Goal: Task Accomplishment & Management: Manage account settings

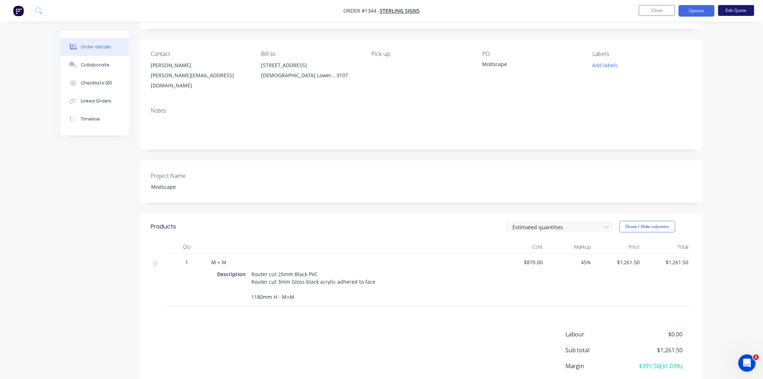
click at [736, 14] on button "Edit Quote" at bounding box center [736, 10] width 36 height 11
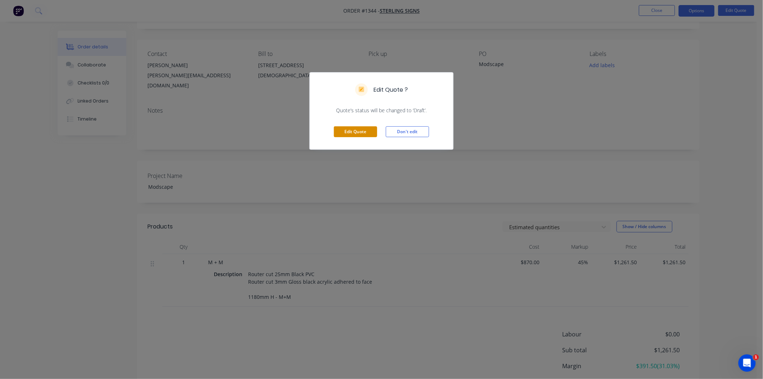
click at [350, 131] on button "Edit Quote" at bounding box center [355, 131] width 43 height 11
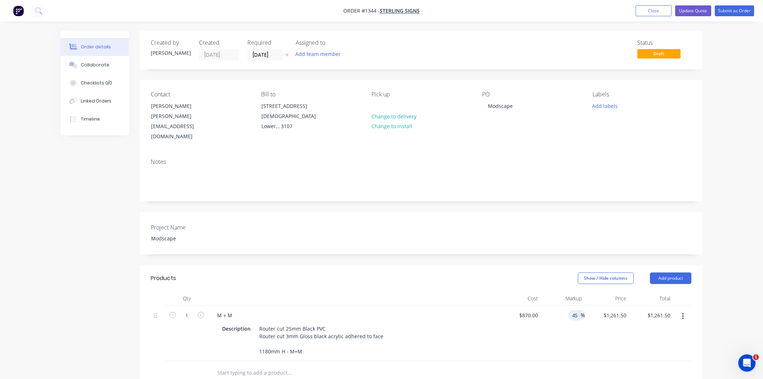
drag, startPoint x: 574, startPoint y: 302, endPoint x: 579, endPoint y: 301, distance: 5.2
click at [579, 310] on input "45" at bounding box center [575, 315] width 9 height 10
type input "40"
type input "$1,218.00"
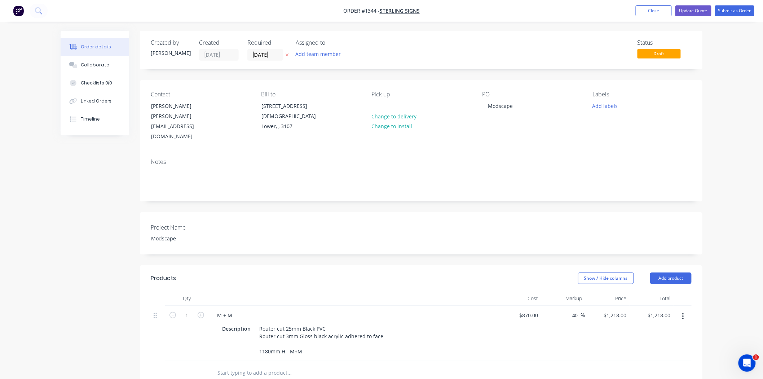
click at [563, 345] on div "40 40 %" at bounding box center [563, 333] width 44 height 56
drag, startPoint x: 612, startPoint y: 304, endPoint x: 637, endPoint y: 304, distance: 25.2
click at [637, 305] on div "1 M + M Description Router cut 25mm Black PVC Router cut 3mm Gloss black acryli…" at bounding box center [421, 333] width 541 height 56
type input "1200"
type input "37.93"
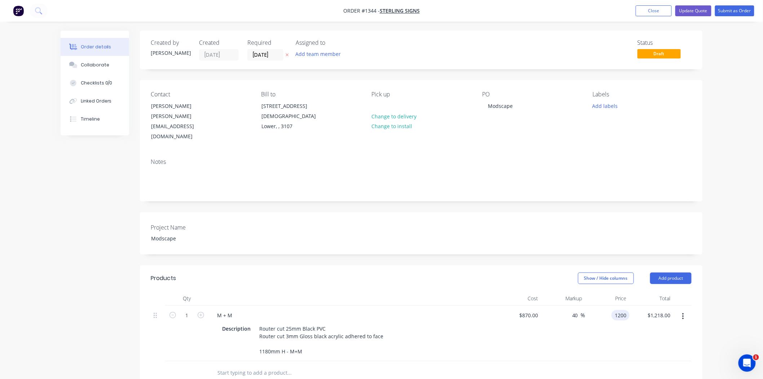
type input "$1,200.00"
click at [595, 343] on div "$1,200.00 1200" at bounding box center [607, 333] width 44 height 56
drag, startPoint x: 527, startPoint y: 304, endPoint x: 546, endPoint y: 314, distance: 21.0
click at [545, 314] on div "1 M + M Description Router cut 25mm Black PVC Router cut 3mm Gloss black acryli…" at bounding box center [421, 333] width 541 height 56
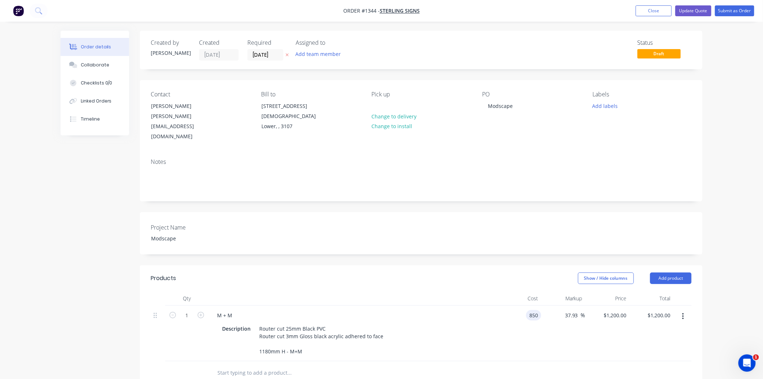
type input "$850.00"
type input "$1,172.4138"
type input "$1,172.41"
click at [516, 350] on div "$850.00 $850.00" at bounding box center [519, 333] width 44 height 56
type input "1200"
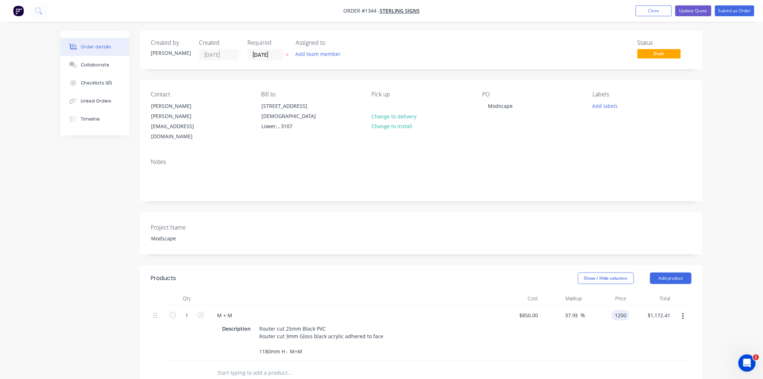
type input "41.18"
type input "$1,200.00"
click at [604, 361] on div at bounding box center [421, 372] width 541 height 23
click at [264, 58] on input "[DATE]" at bounding box center [265, 54] width 35 height 11
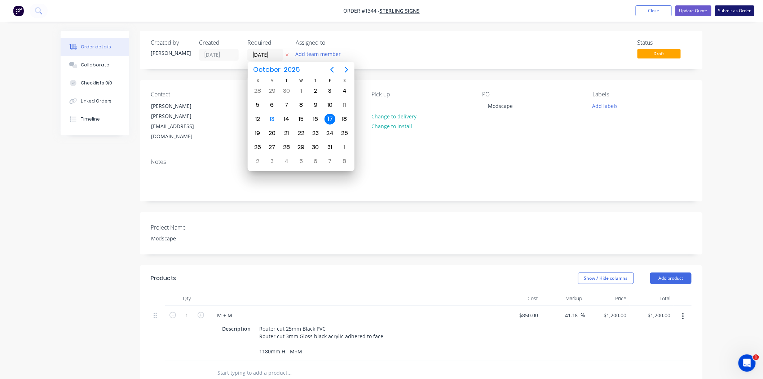
click at [739, 9] on button "Submit as Order" at bounding box center [734, 10] width 39 height 11
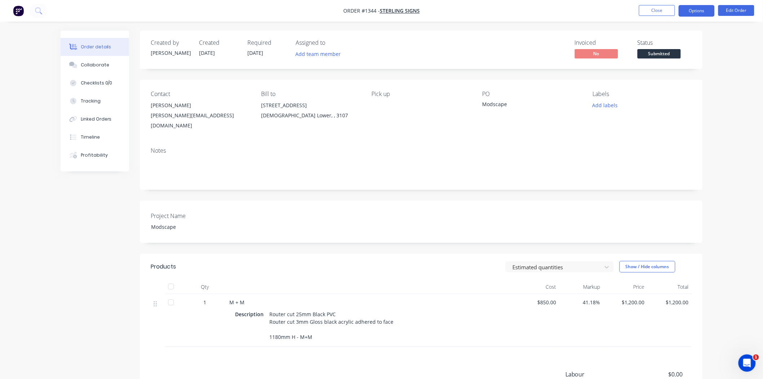
click at [693, 13] on button "Options" at bounding box center [697, 11] width 36 height 12
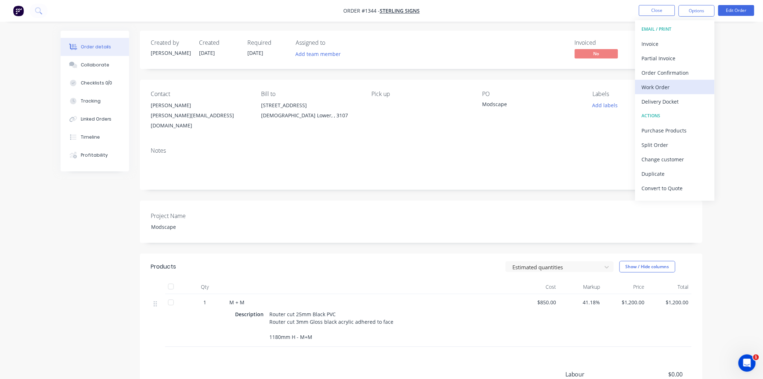
click at [669, 87] on div "Work Order" at bounding box center [675, 87] width 66 height 10
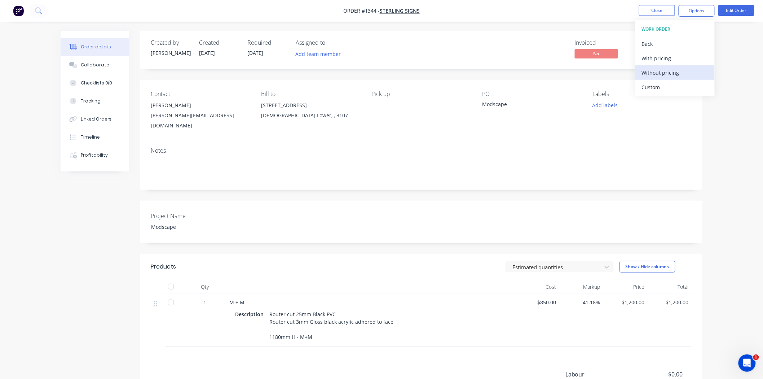
click at [662, 71] on div "Without pricing" at bounding box center [675, 72] width 66 height 10
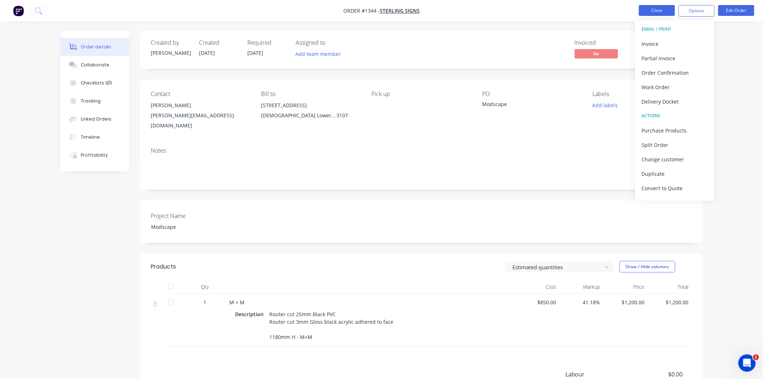
click at [651, 12] on button "Close" at bounding box center [657, 10] width 36 height 11
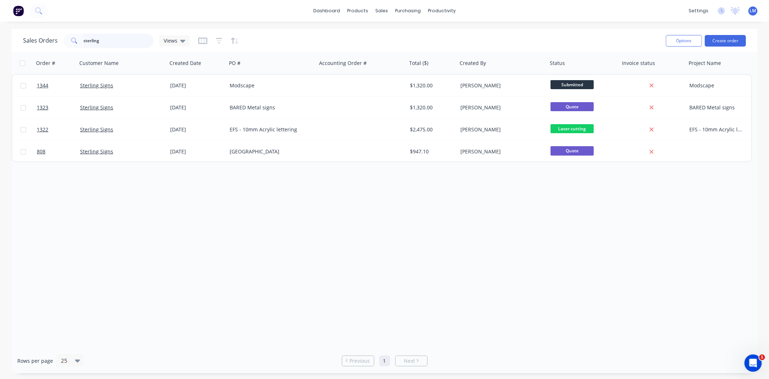
drag, startPoint x: 114, startPoint y: 38, endPoint x: 30, endPoint y: 38, distance: 84.7
click at [30, 38] on div "Sales Orders sterling Views" at bounding box center [106, 41] width 167 height 14
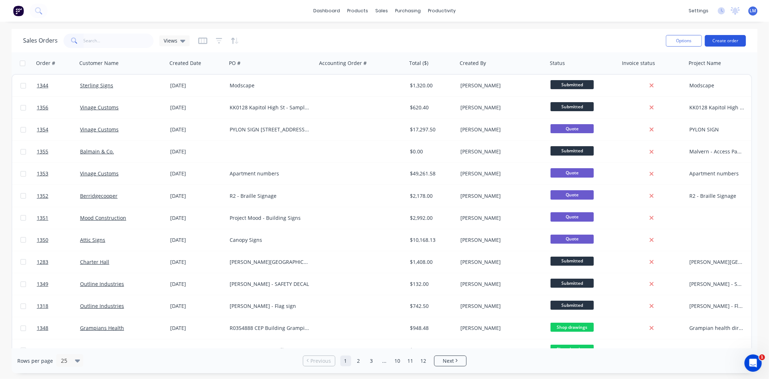
click at [721, 43] on button "Create order" at bounding box center [725, 41] width 41 height 12
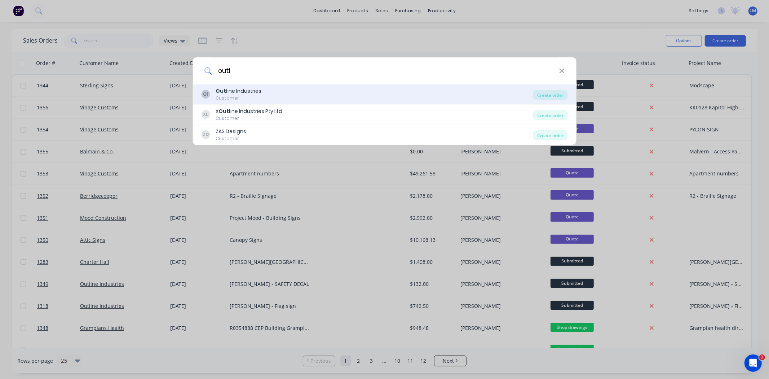
type input "outl"
click at [257, 96] on div "Customer" at bounding box center [239, 98] width 46 height 6
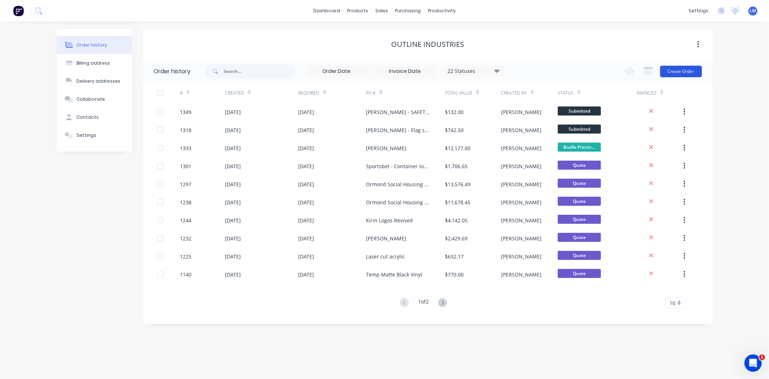
click at [686, 70] on button "Create Order" at bounding box center [681, 72] width 42 height 12
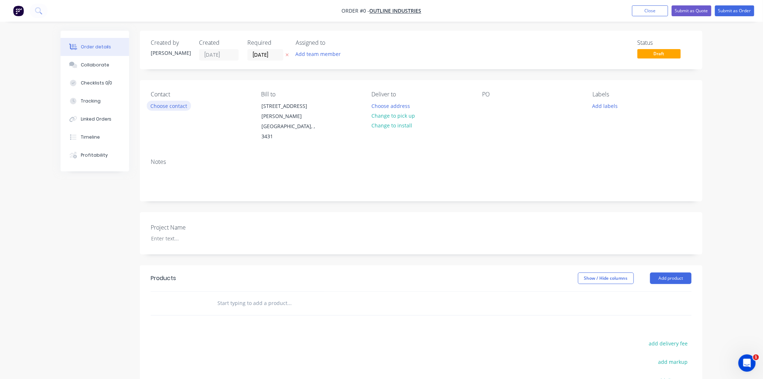
click at [177, 105] on button "Choose contact" at bounding box center [169, 106] width 44 height 10
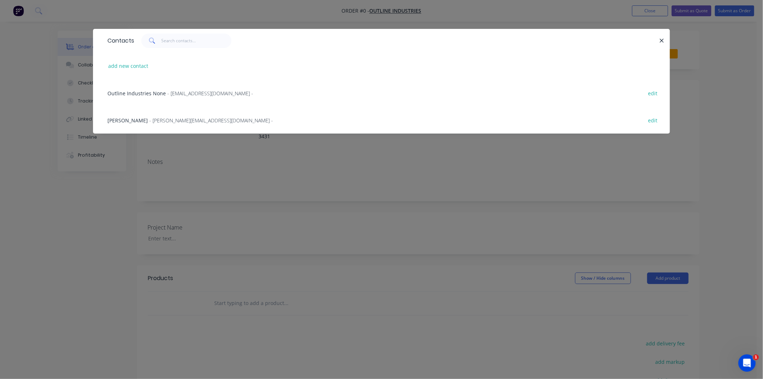
click at [164, 118] on span "- [PERSON_NAME][EMAIL_ADDRESS][DOMAIN_NAME] -" at bounding box center [211, 120] width 124 height 7
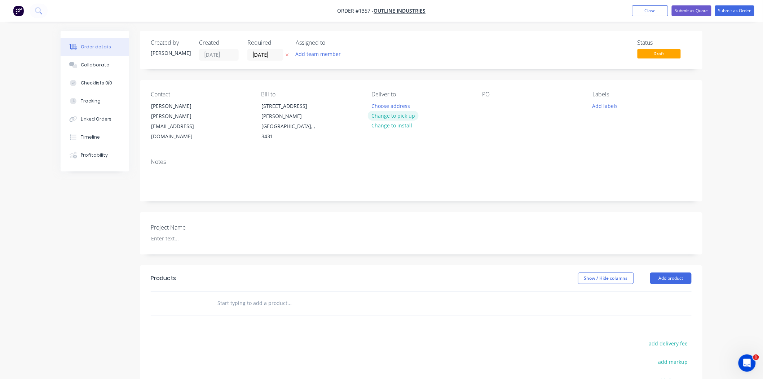
click at [397, 115] on button "Change to pick up" at bounding box center [393, 116] width 51 height 10
click at [484, 105] on div at bounding box center [488, 106] width 12 height 10
drag, startPoint x: 512, startPoint y: 107, endPoint x: 482, endPoint y: 110, distance: 30.0
click at [482, 110] on div "KIRIN - [PERSON_NAME]" at bounding box center [517, 106] width 70 height 10
copy div "KIRIN - [PERSON_NAME]"
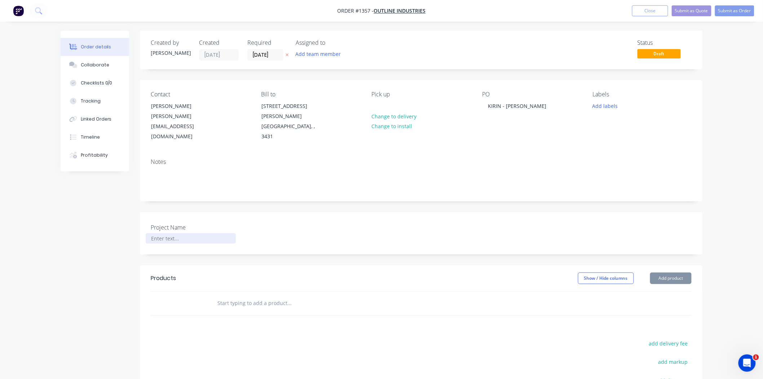
click at [159, 233] on div at bounding box center [191, 238] width 90 height 10
paste div
click at [224, 296] on input "text" at bounding box center [289, 303] width 144 height 14
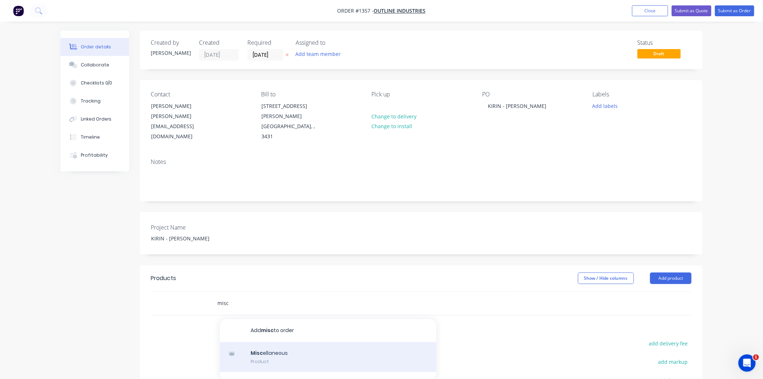
type input "misc"
click at [258, 342] on div "Misc ellaneous Product" at bounding box center [328, 357] width 216 height 30
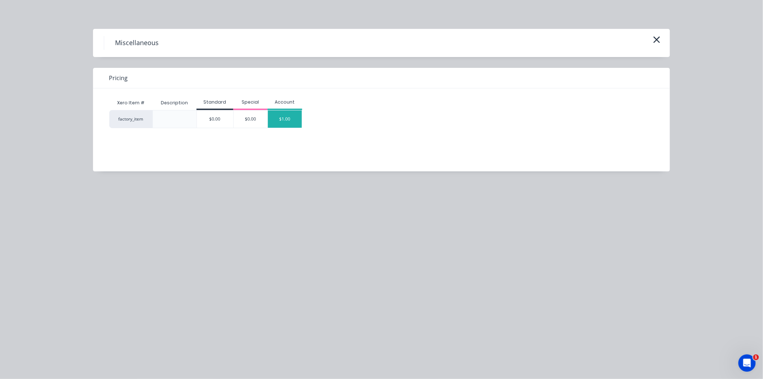
click at [282, 124] on div "$1.00" at bounding box center [285, 118] width 34 height 17
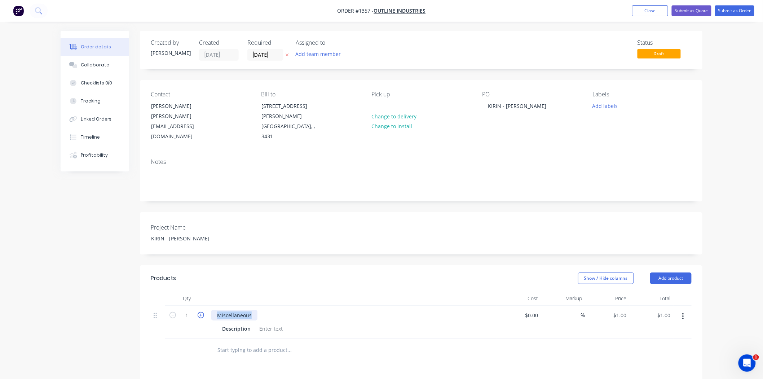
drag, startPoint x: 253, startPoint y: 296, endPoint x: 199, endPoint y: 295, distance: 54.8
click at [199, 305] on div "1 Miscellaneous Description $0.00 $0.00 % $1.00 $1.00 $1.00 $1.00" at bounding box center [421, 321] width 541 height 33
paste div
drag, startPoint x: 234, startPoint y: 296, endPoint x: 193, endPoint y: 297, distance: 41.1
click at [193, 305] on div "1 KIRIN - [PERSON_NAME] Description $0.00 $0.00 % $1.00 $1.00 $1.00 $1.00" at bounding box center [421, 321] width 541 height 33
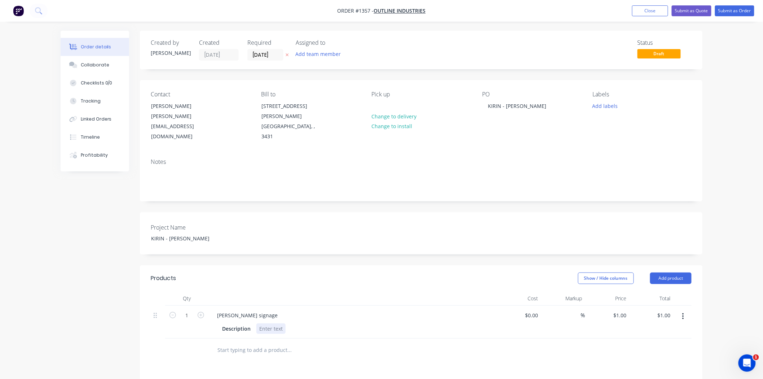
click at [268, 323] on div at bounding box center [270, 328] width 29 height 10
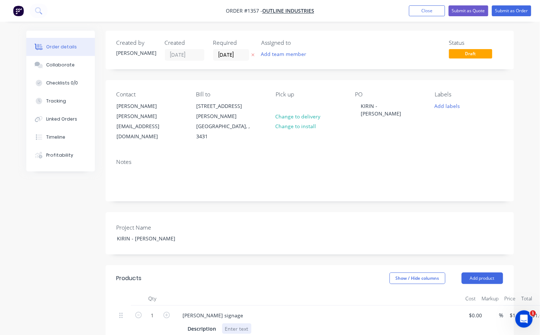
click at [228, 323] on div at bounding box center [236, 328] width 29 height 10
click at [237, 323] on div "Approc 400mm x 300mm" at bounding box center [255, 332] width 66 height 18
click at [239, 323] on div "Approx 400mm x 300mm" at bounding box center [255, 332] width 66 height 18
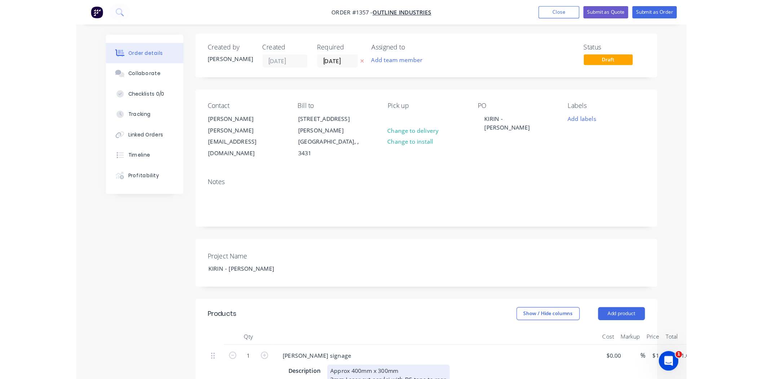
scroll to position [9, 0]
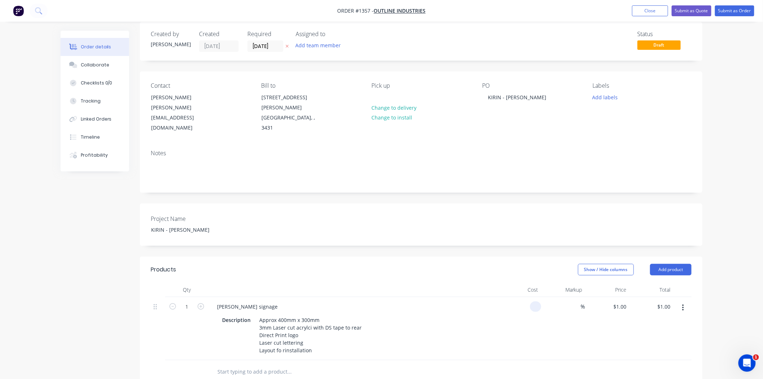
click at [534, 301] on input at bounding box center [537, 306] width 8 height 10
type input "$210.00"
click at [577, 301] on input at bounding box center [577, 306] width 8 height 10
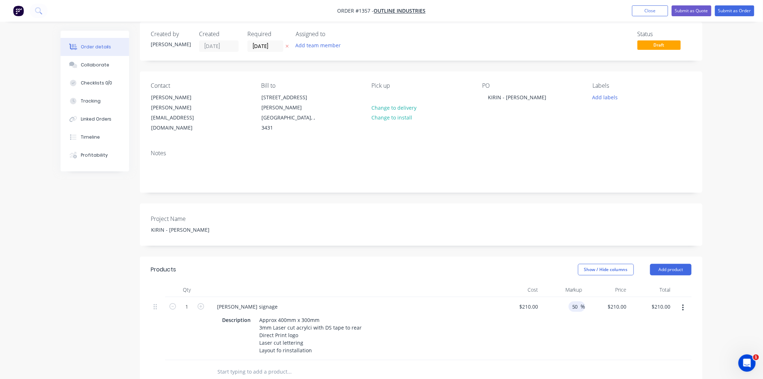
type input "50"
type input "$315.00"
click at [571, 314] on div "50 50 %" at bounding box center [563, 328] width 44 height 63
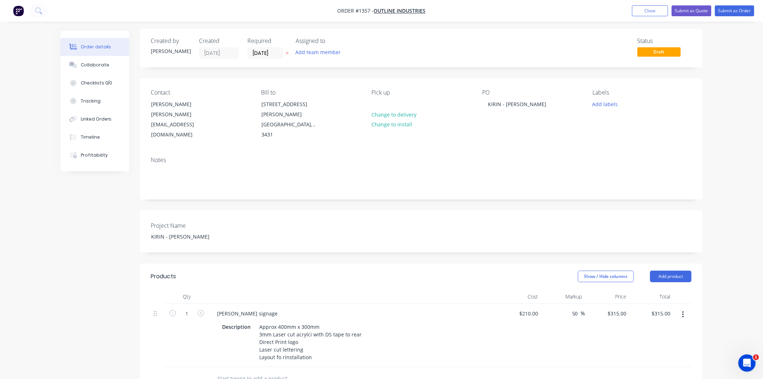
scroll to position [0, 0]
click at [728, 8] on button "Submit as Order" at bounding box center [734, 10] width 39 height 11
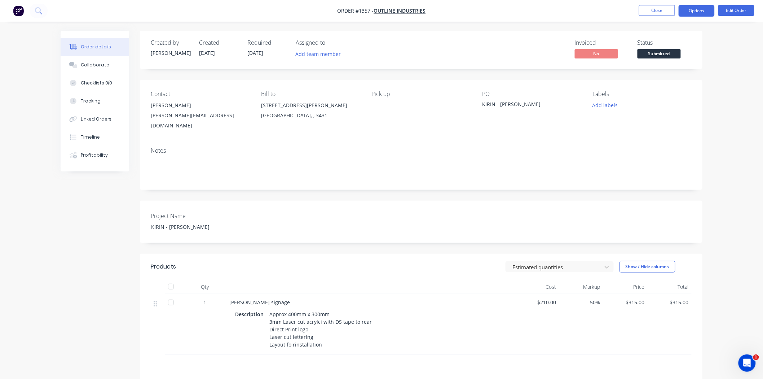
click at [693, 9] on button "Options" at bounding box center [697, 11] width 36 height 12
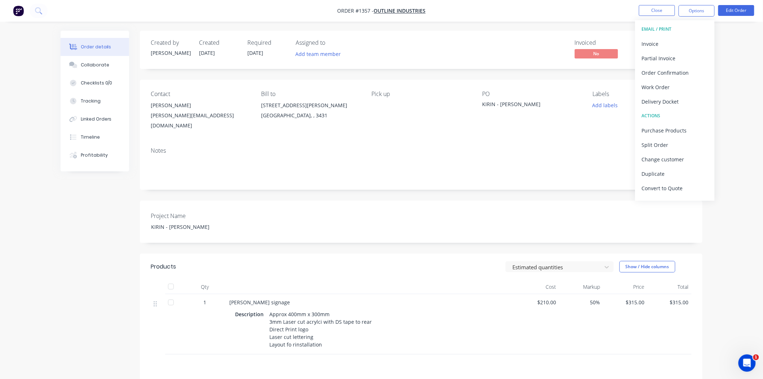
click at [545, 200] on div "Project Name [PERSON_NAME] - [PERSON_NAME]" at bounding box center [421, 221] width 562 height 42
click at [665, 48] on div "Status Submitted" at bounding box center [664, 49] width 54 height 21
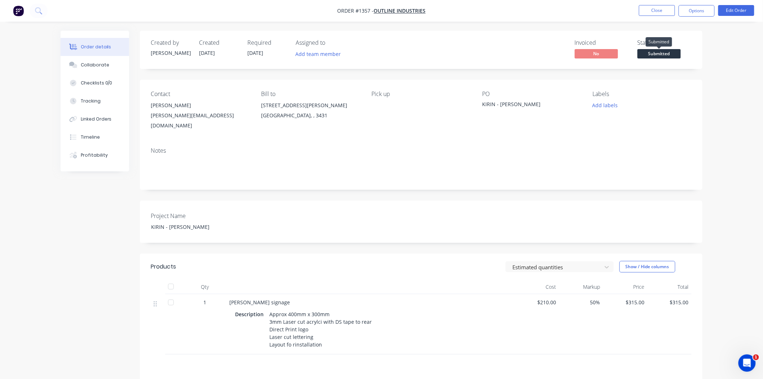
click at [665, 50] on span "Submitted" at bounding box center [658, 53] width 43 height 9
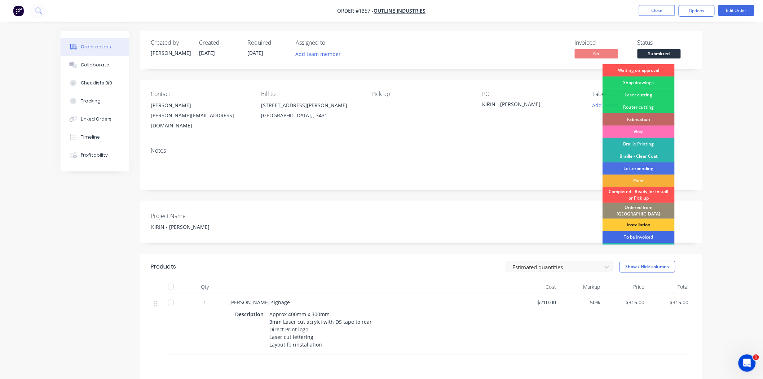
click at [644, 232] on div "To be invoiced" at bounding box center [638, 237] width 72 height 12
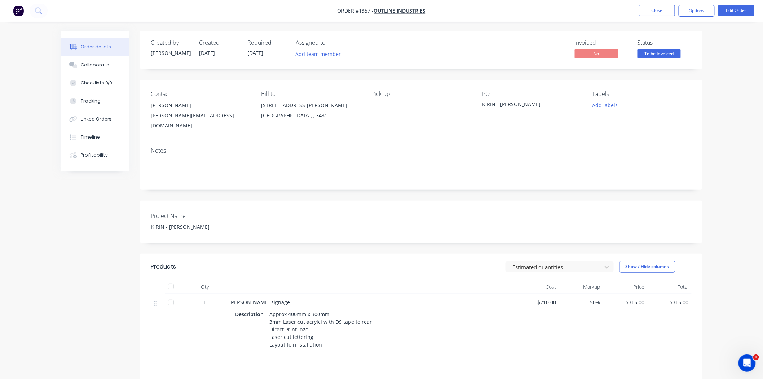
click at [595, 298] on span "50%" at bounding box center [581, 302] width 39 height 8
click at [731, 13] on button "Edit Order" at bounding box center [736, 10] width 36 height 11
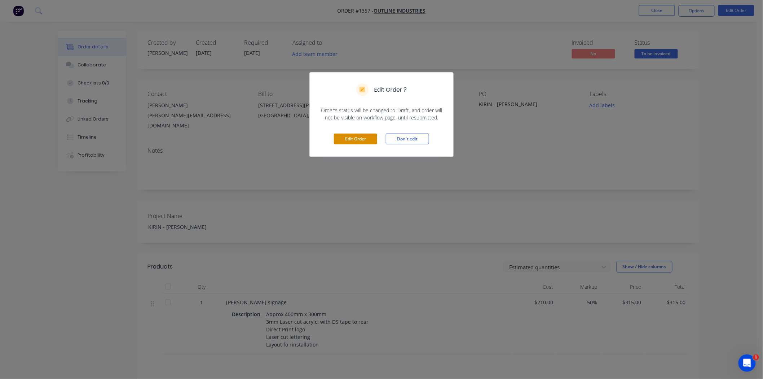
click at [367, 136] on button "Edit Order" at bounding box center [355, 138] width 43 height 11
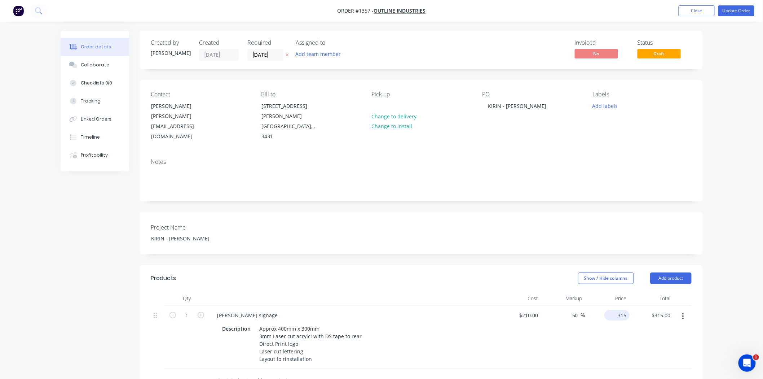
click at [615, 310] on div "315 $315.00" at bounding box center [616, 315] width 25 height 10
type input "0"
type input "300"
type input "42.86"
type input "$300.00"
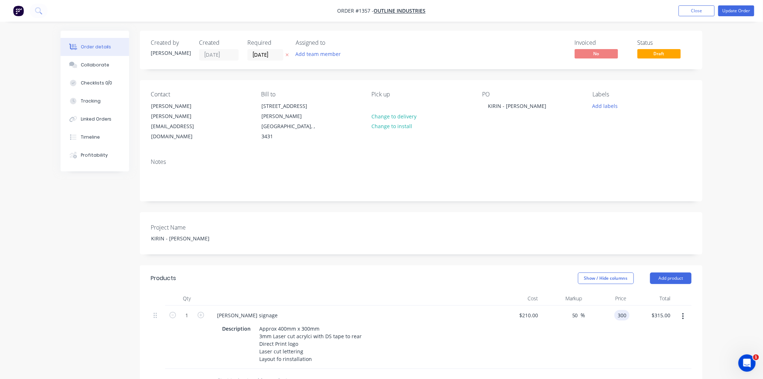
type input "$300.00"
click at [627, 320] on div "1 [PERSON_NAME] signage Description Approx 400mm x 300mm 3mm Laser cut acrylci …" at bounding box center [421, 336] width 541 height 63
click at [730, 14] on button "Update Order" at bounding box center [736, 10] width 36 height 11
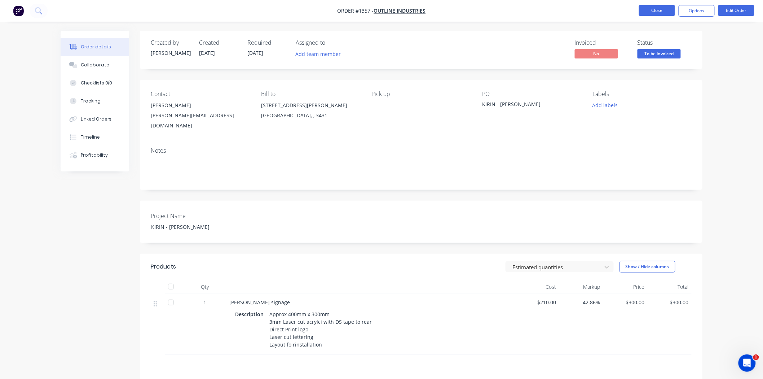
click at [661, 10] on button "Close" at bounding box center [657, 10] width 36 height 11
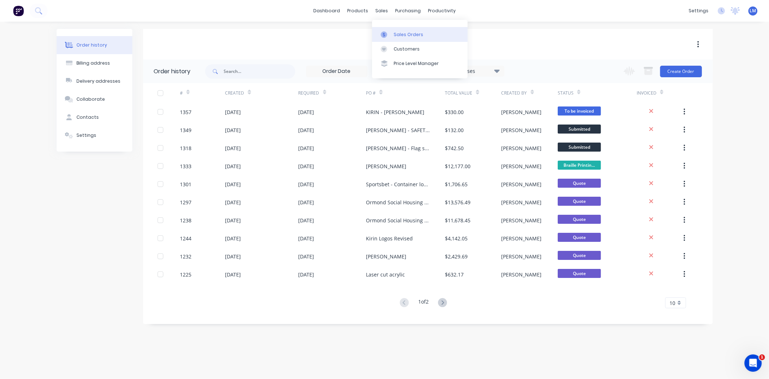
click at [408, 35] on div "Sales Orders" at bounding box center [409, 34] width 30 height 6
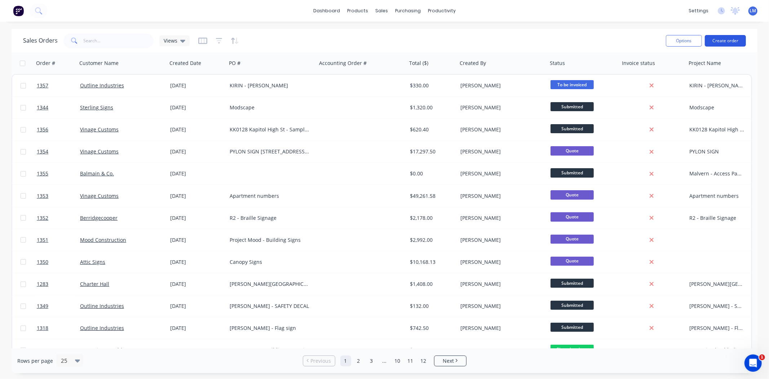
click at [726, 40] on button "Create order" at bounding box center [725, 41] width 41 height 12
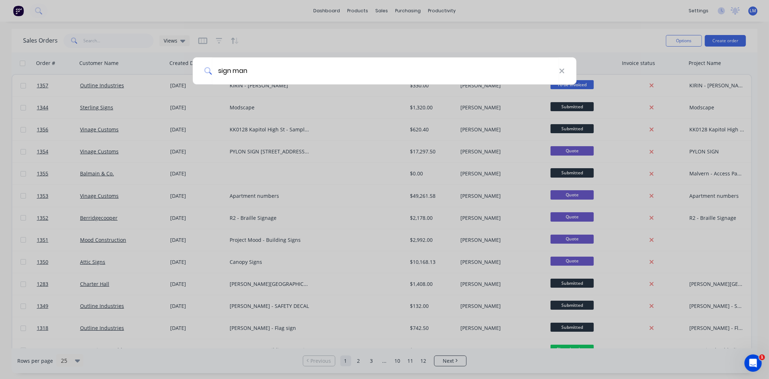
type input "sign man"
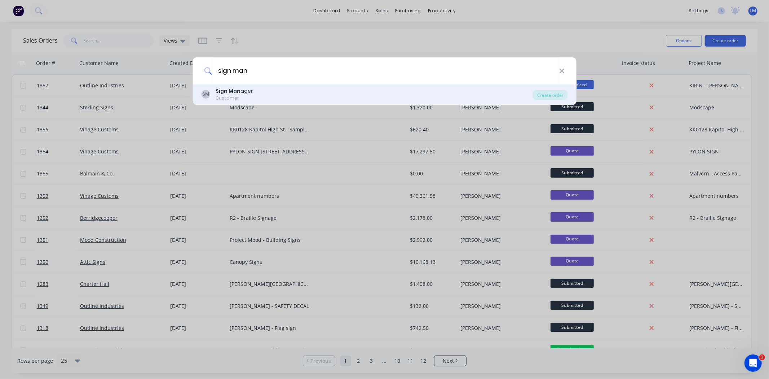
click at [353, 95] on div "SM Sign Man ager Customer" at bounding box center [367, 94] width 332 height 14
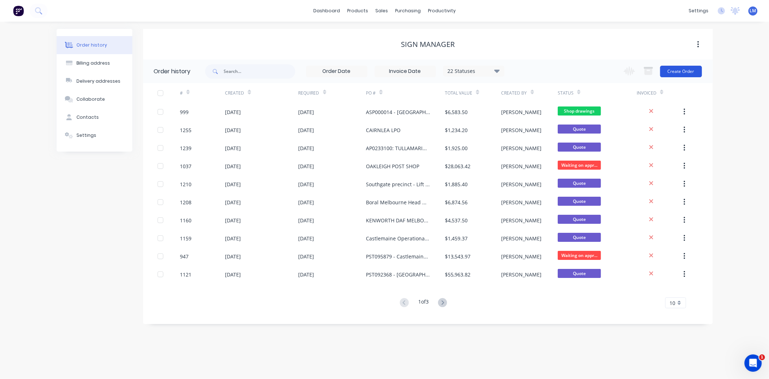
click at [682, 70] on button "Create Order" at bounding box center [681, 72] width 42 height 12
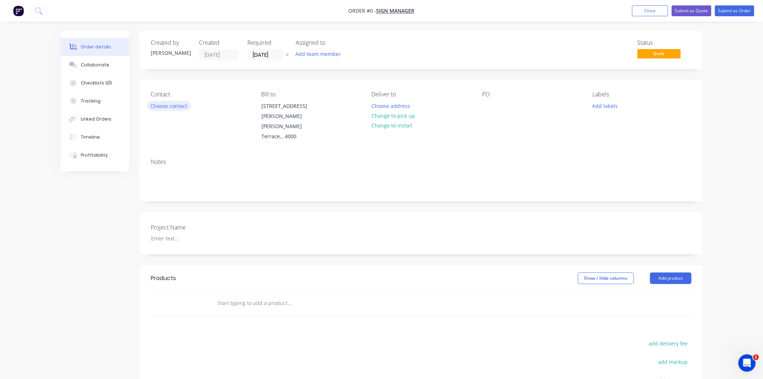
click at [168, 103] on button "Choose contact" at bounding box center [169, 106] width 44 height 10
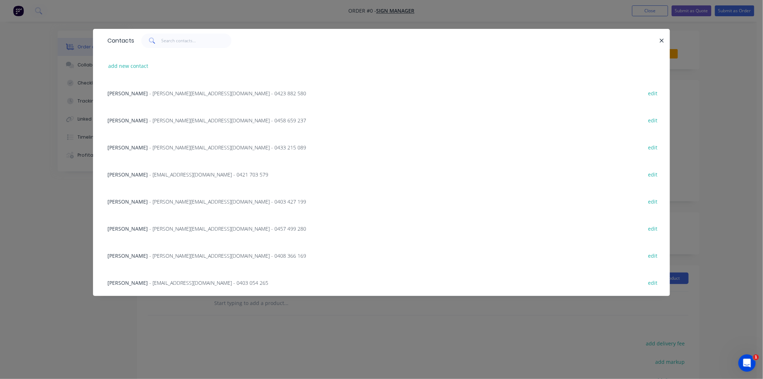
click at [167, 119] on span "- [PERSON_NAME][EMAIL_ADDRESS][DOMAIN_NAME] - 0458 659 237" at bounding box center [227, 120] width 157 height 7
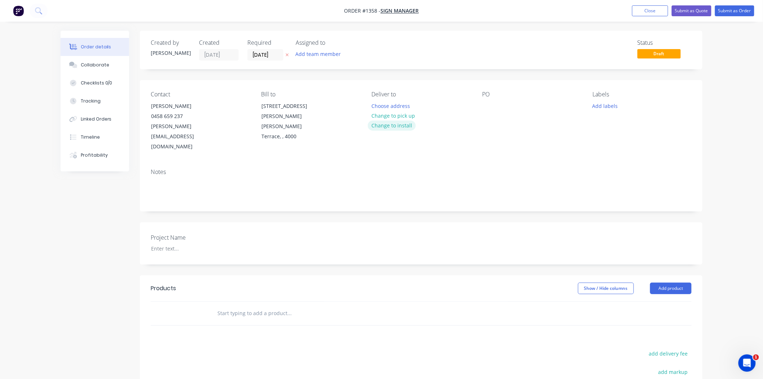
click at [398, 124] on button "Change to install" at bounding box center [392, 125] width 48 height 10
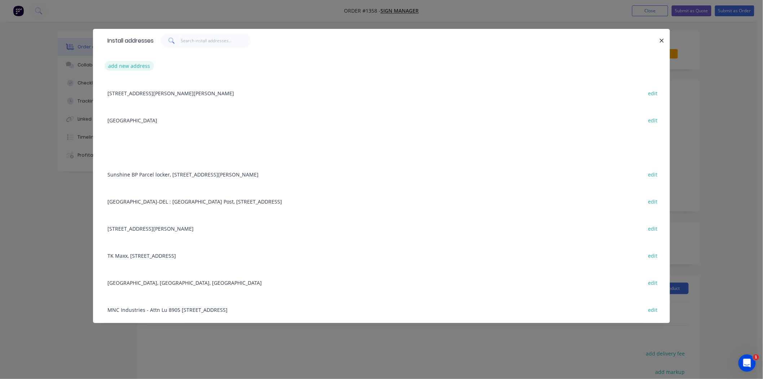
click at [142, 66] on button "add new address" at bounding box center [129, 66] width 49 height 10
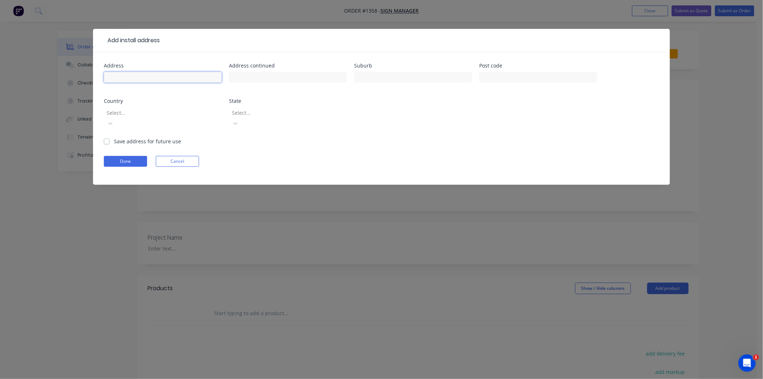
click at [152, 76] on input "text" at bounding box center [163, 77] width 118 height 11
type input "Sunbury Post Office"
type input "[PERSON_NAME] St"
type input "Sunbury"
type input "3429"
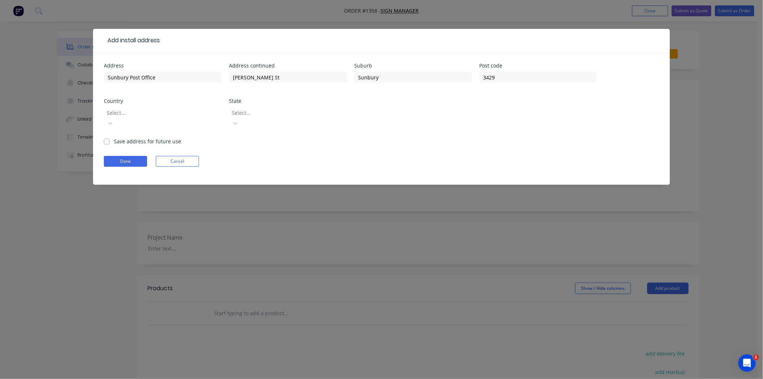
click at [203, 113] on div at bounding box center [158, 112] width 104 height 9
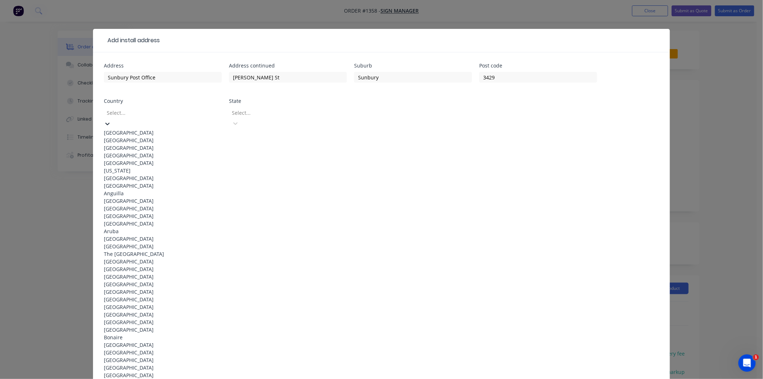
click at [176, 131] on div "[GEOGRAPHIC_DATA]" at bounding box center [163, 133] width 118 height 8
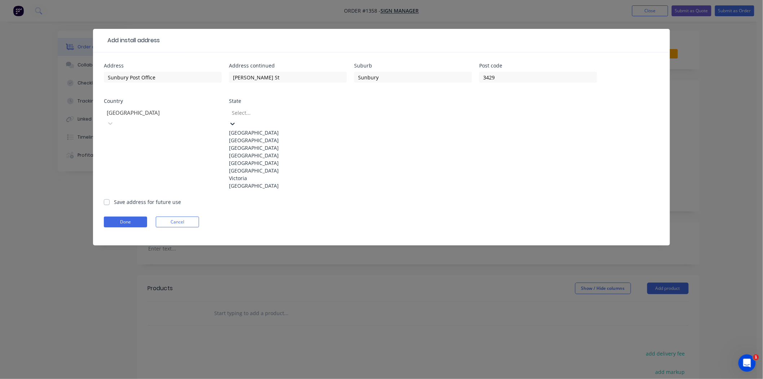
click at [268, 112] on div at bounding box center [283, 112] width 104 height 9
click at [259, 182] on div "Victoria" at bounding box center [288, 178] width 118 height 8
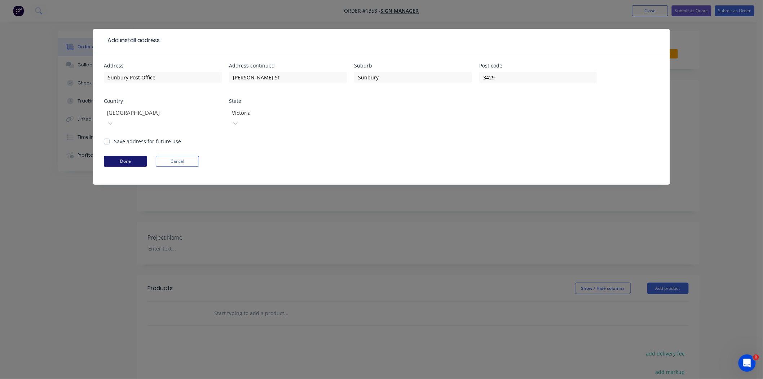
click at [138, 156] on button "Done" at bounding box center [125, 161] width 43 height 11
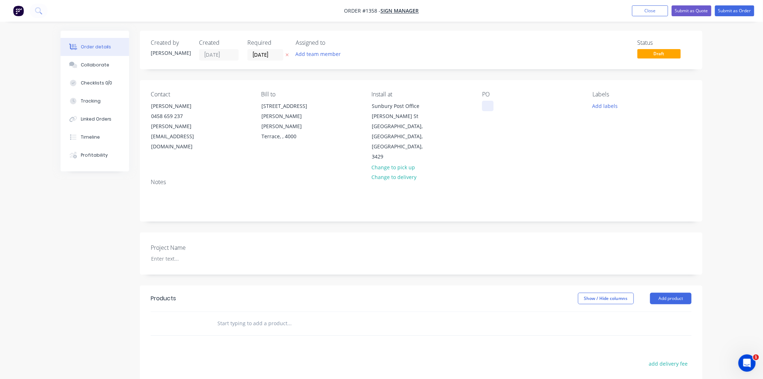
click at [488, 106] on div at bounding box center [488, 106] width 12 height 10
paste div
click at [182, 253] on div at bounding box center [191, 258] width 90 height 10
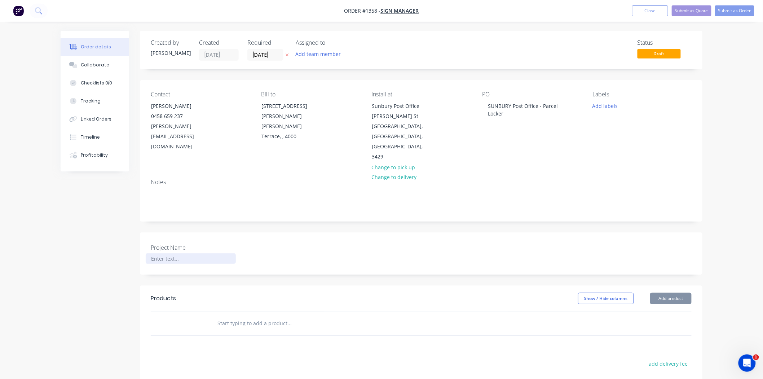
paste div
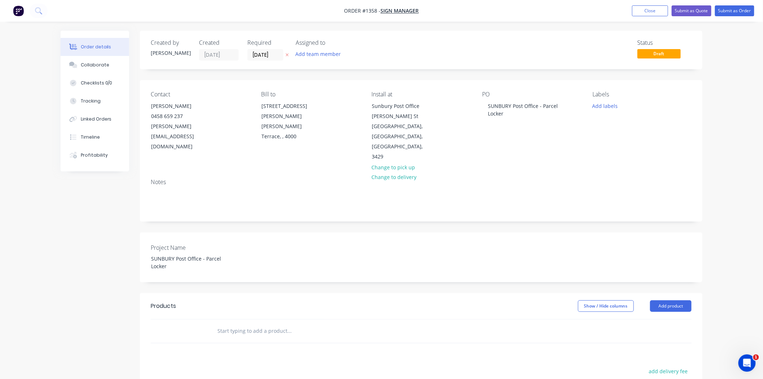
click at [253, 323] on input "text" at bounding box center [289, 330] width 144 height 14
type input "misc"
click at [315, 370] on div "Misc ellaneous Product" at bounding box center [328, 385] width 216 height 30
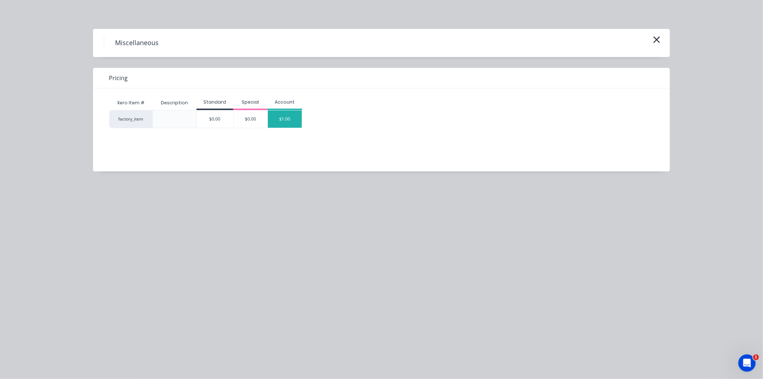
click at [291, 116] on div "$1.00" at bounding box center [285, 118] width 34 height 17
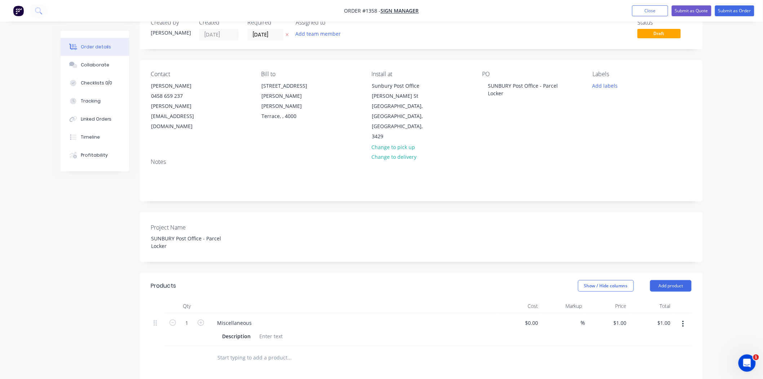
scroll to position [40, 0]
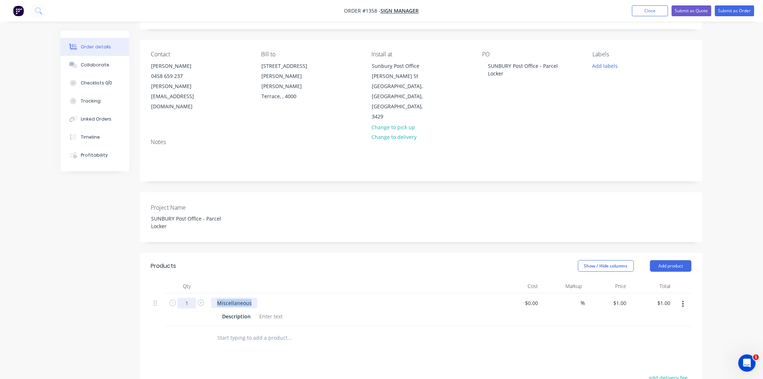
drag, startPoint x: 252, startPoint y: 283, endPoint x: 195, endPoint y: 282, distance: 57.0
click at [195, 293] on div "1 Miscellaneous Description $0.00 $0.00 % $1.00 $1.00 $1.00 $1.00" at bounding box center [421, 309] width 541 height 33
paste div
drag, startPoint x: 286, startPoint y: 341, endPoint x: 292, endPoint y: 343, distance: 5.9
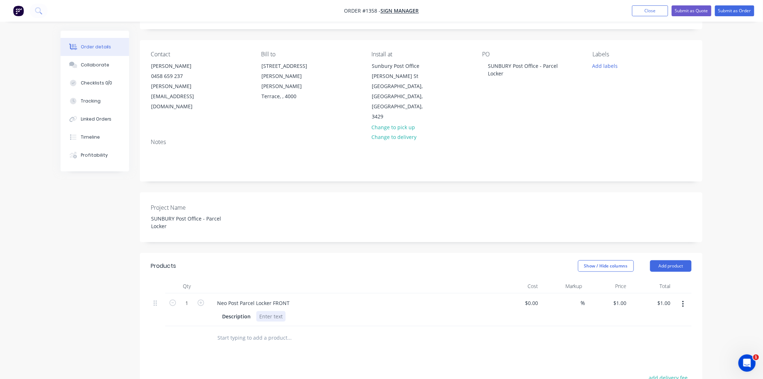
click at [274, 311] on div at bounding box center [270, 316] width 29 height 10
paste div
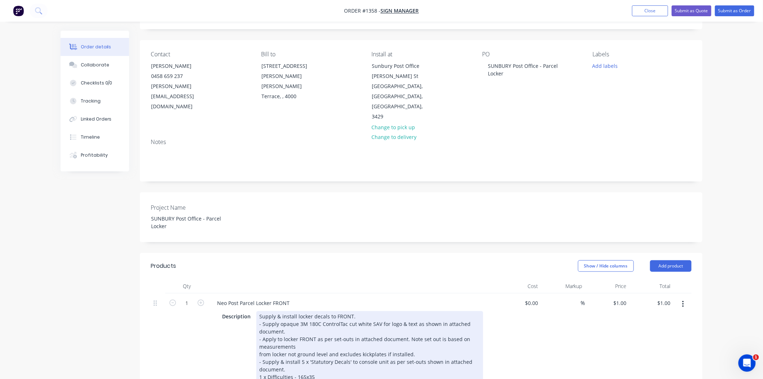
click at [372, 358] on div "- Supply & install 5 x 'Statutory Decals' to console unit as per set-outs shown…" at bounding box center [369, 365] width 221 height 15
click at [289, 320] on div "- Supply opaque 3M 180C ControlTac cut white SAV for logo & text as shown in at…" at bounding box center [369, 327] width 221 height 15
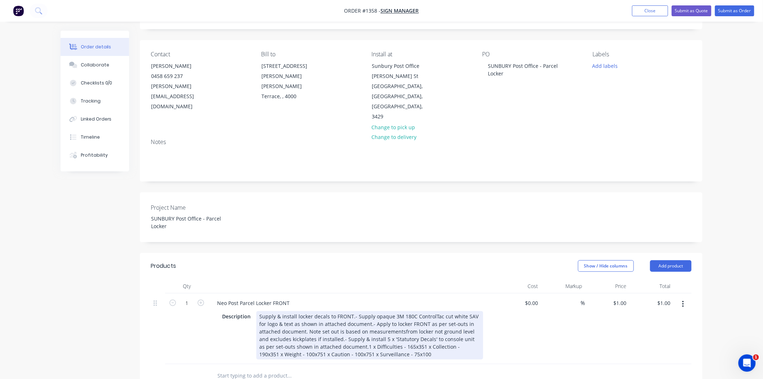
click at [556, 346] on div "Qty Cost Markup Price Total 1 Neo Post Parcel Locker FRONT Description Supply &…" at bounding box center [421, 333] width 562 height 109
click at [351, 311] on div "Supply & install locker decals to FRONT.- Supply opaque 3M 180C ControlTac cut …" at bounding box center [369, 335] width 227 height 48
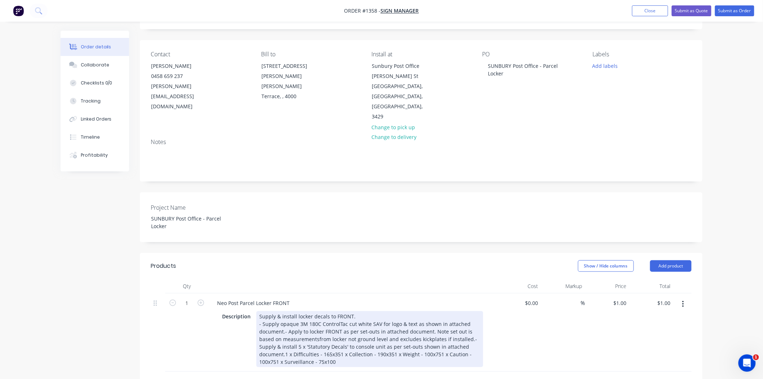
click at [285, 311] on div "Supply & install locker decals to FRONT. - Supply opaque 3M 180C ControlTac cut…" at bounding box center [369, 339] width 227 height 56
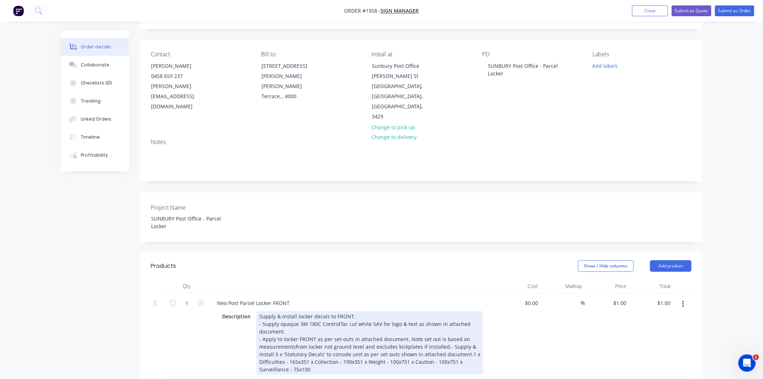
click at [443, 325] on div "Supply & install locker decals to FRONT. - Supply opaque 3M 180C ControlTac cut…" at bounding box center [369, 342] width 227 height 63
click at [285, 339] on div "Supply & install locker decals to FRONT. - Supply opaque 3M 180C ControlTac cut…" at bounding box center [369, 342] width 227 height 63
click at [313, 349] on div "Supply & install locker decals to FRONT. - Supply opaque 3M 180C ControlTac cut…" at bounding box center [369, 346] width 227 height 71
click at [357, 355] on div "Supply & install locker decals to FRONT. - Supply opaque 3M 180C ControlTac cut…" at bounding box center [369, 346] width 227 height 71
click at [312, 356] on div "Supply & install locker decals to FRONT. - Supply opaque 3M 180C ControlTac cut…" at bounding box center [369, 350] width 227 height 79
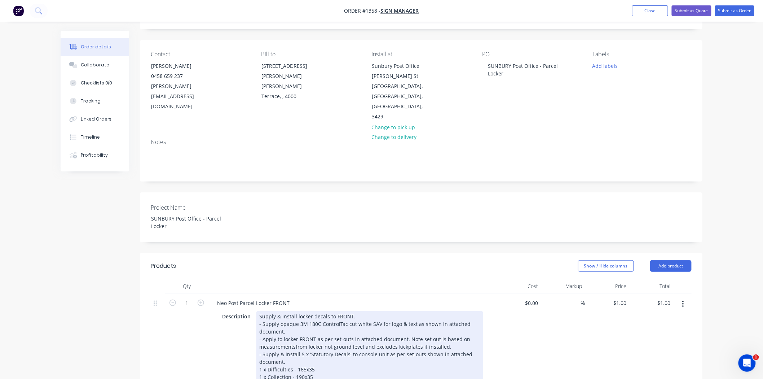
click at [306, 371] on div "Supply & install locker decals to FRONT. - Supply opaque 3M 180C ControlTac cut…" at bounding box center [369, 354] width 227 height 86
click at [363, 366] on div "Supply & install locker decals to FRONT. - Supply opaque 3M 180C ControlTac cut…" at bounding box center [369, 358] width 227 height 94
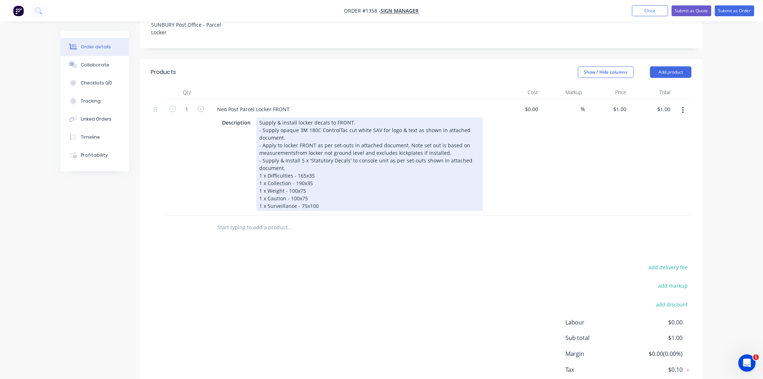
scroll to position [240, 0]
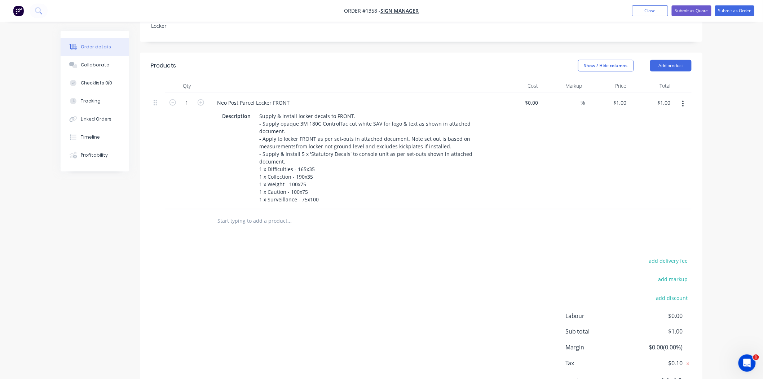
click at [362, 284] on div "add delivery fee add markup add discount Labour $0.00 Sub total $1.00 Margin $0…" at bounding box center [421, 325] width 541 height 139
click at [684, 97] on button "button" at bounding box center [683, 103] width 17 height 13
click at [649, 132] on div "Duplicate" at bounding box center [658, 137] width 56 height 10
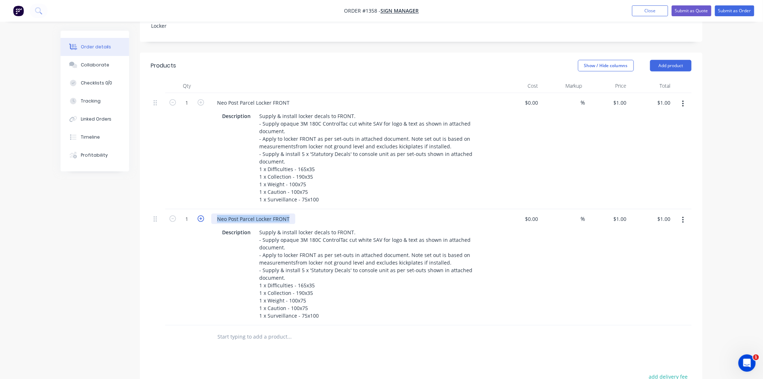
drag, startPoint x: 292, startPoint y: 196, endPoint x: 203, endPoint y: 199, distance: 89.8
click at [203, 209] on div "1 Neo Post Parcel Locker FRONT Description Supply & install locker decals to FR…" at bounding box center [421, 267] width 541 height 116
paste div
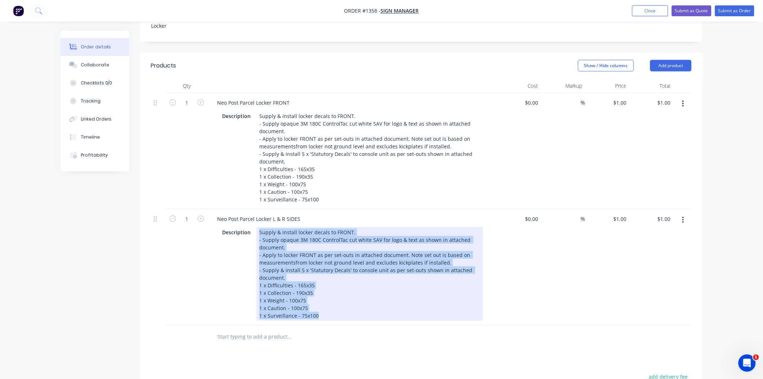
drag, startPoint x: 263, startPoint y: 217, endPoint x: 357, endPoint y: 309, distance: 131.8
click at [354, 304] on div "Qty Cost Markup Price Total 1 Neo Post Parcel Locker FRONT Description Supply &…" at bounding box center [421, 214] width 562 height 270
paste div
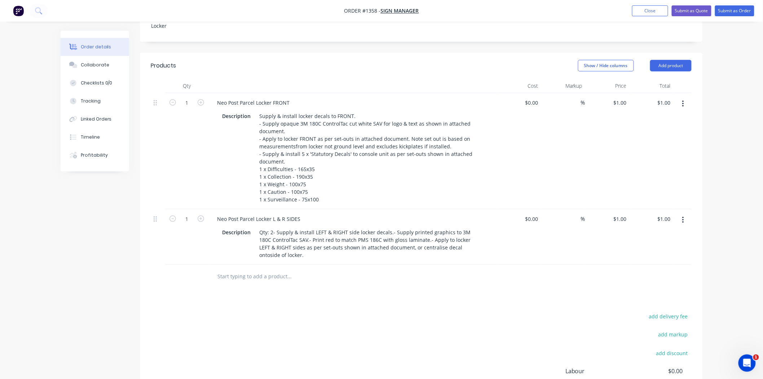
drag, startPoint x: 377, startPoint y: 344, endPoint x: 347, endPoint y: 289, distance: 62.9
click at [376, 343] on div "add delivery fee add markup add discount Labour $0.00 Sub total $2.00 Margin $0…" at bounding box center [421, 380] width 541 height 139
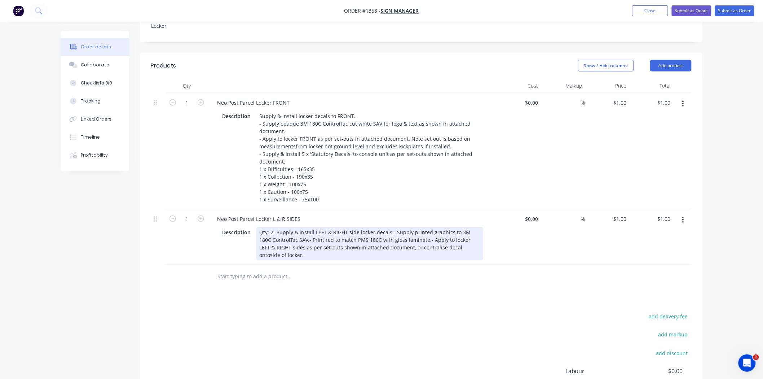
click at [273, 227] on div "Qty: 2- Supply & install LEFT & RIGHT side locker decals.- Supply printed graph…" at bounding box center [369, 243] width 227 height 33
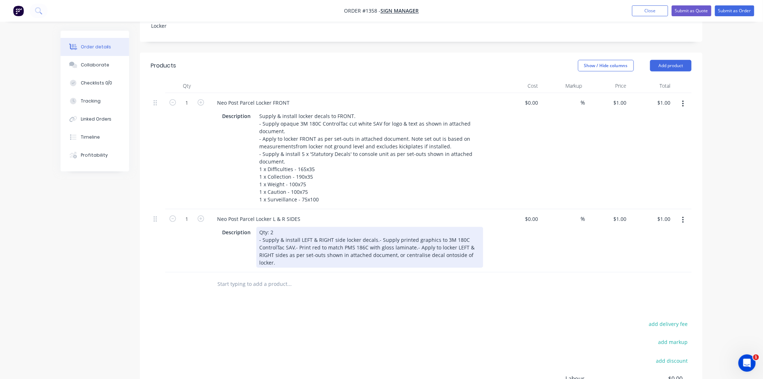
click at [374, 227] on div "Qty: 2 - Supply & install LEFT & RIGHT side locker decals.- Supply printed grap…" at bounding box center [369, 247] width 227 height 41
click at [384, 227] on div "Qty: 2 - Supply & install LEFT & RIGHT side locker decals. - Supply printed gra…" at bounding box center [369, 247] width 227 height 41
click at [377, 232] on div "Qty: 2 - Supply & install LEFT & RIGHT side locker decals. - Supply printed gra…" at bounding box center [369, 247] width 227 height 41
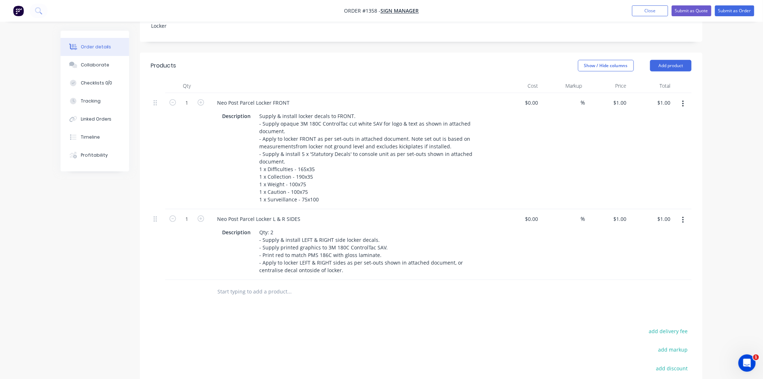
click at [387, 304] on div "Products Show / Hide columns Add product Qty Cost Markup Price Total 1 Neo Post…" at bounding box center [421, 265] width 562 height 424
click at [313, 284] on input "text" at bounding box center [289, 291] width 144 height 14
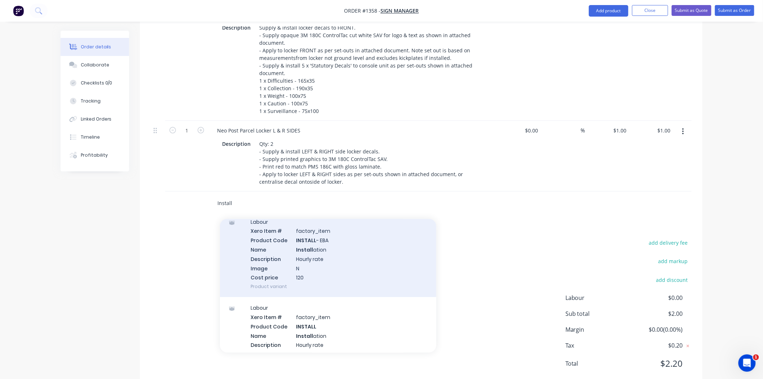
scroll to position [80, 0]
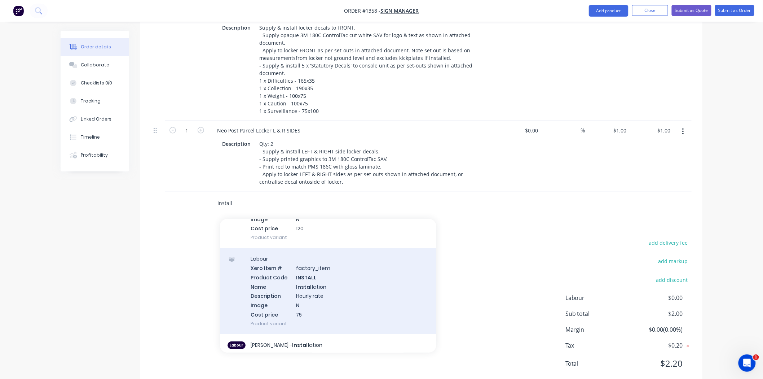
type input "Install"
click at [386, 282] on div "Labour Xero Item # factory_item Product Code INSTALL Name Install ation Descrip…" at bounding box center [328, 291] width 216 height 86
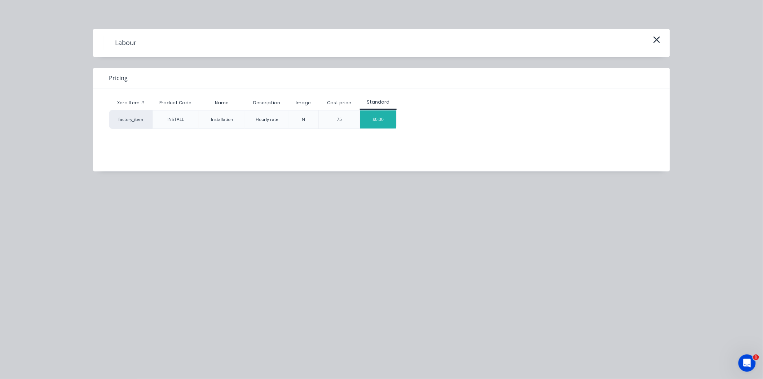
click at [369, 121] on div "$0.00" at bounding box center [378, 119] width 36 height 18
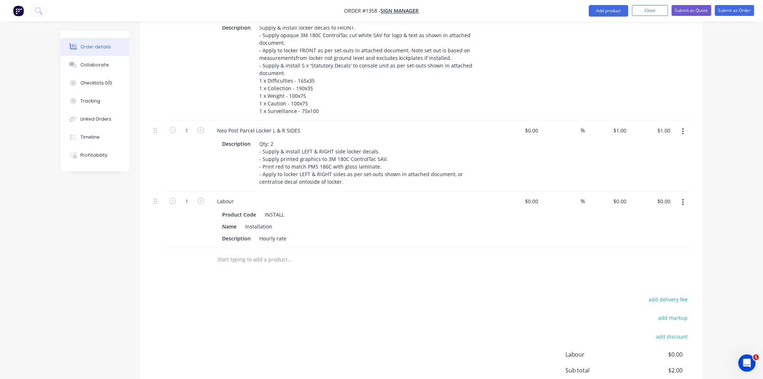
click at [358, 308] on div "add delivery fee add markup add discount Labour $0.00 Sub total $2.00 Margin $0…" at bounding box center [421, 364] width 541 height 139
drag, startPoint x: 235, startPoint y: 182, endPoint x: 216, endPoint y: 182, distance: 18.7
click at [216, 196] on div "Labour" at bounding box center [225, 201] width 28 height 10
click at [308, 317] on div "add delivery fee add markup add discount Labour $0.00 Sub total $2.00 Margin $0…" at bounding box center [421, 364] width 541 height 139
click at [231, 196] on div "Instalaltion" at bounding box center [230, 201] width 39 height 10
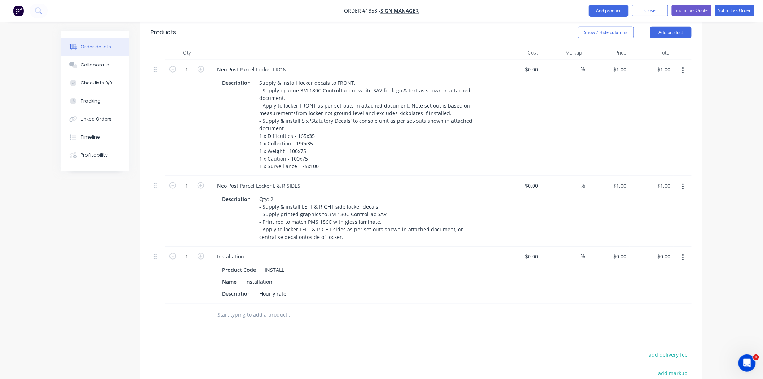
scroll to position [248, 0]
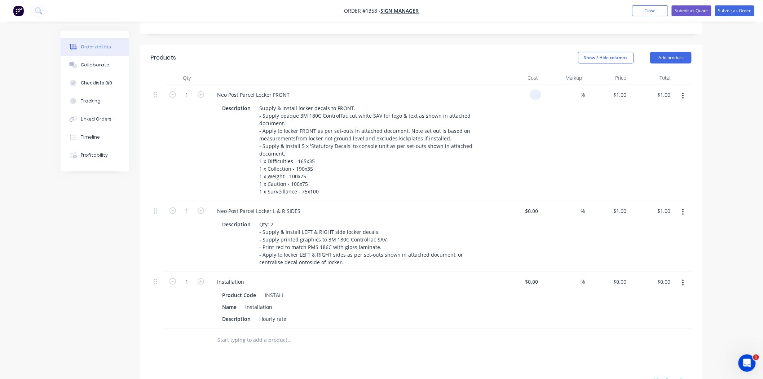
click at [534, 89] on input at bounding box center [537, 94] width 8 height 10
type input "$360.00"
click at [578, 89] on input at bounding box center [577, 94] width 8 height 10
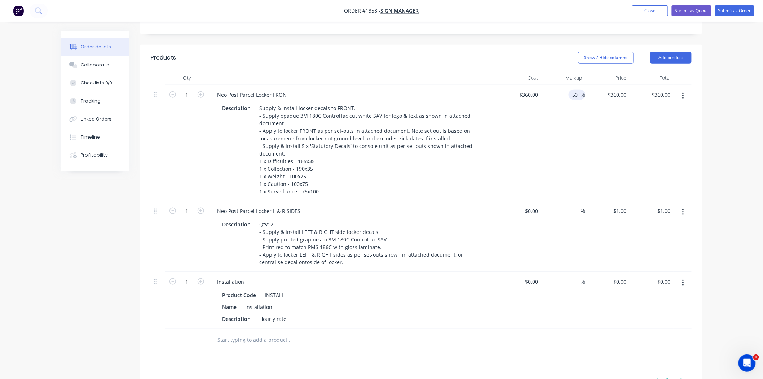
type input "50"
type input "$540.00"
click at [575, 127] on div "50 50 %" at bounding box center [563, 143] width 44 height 116
click at [198, 207] on icon "button" at bounding box center [201, 210] width 6 height 6
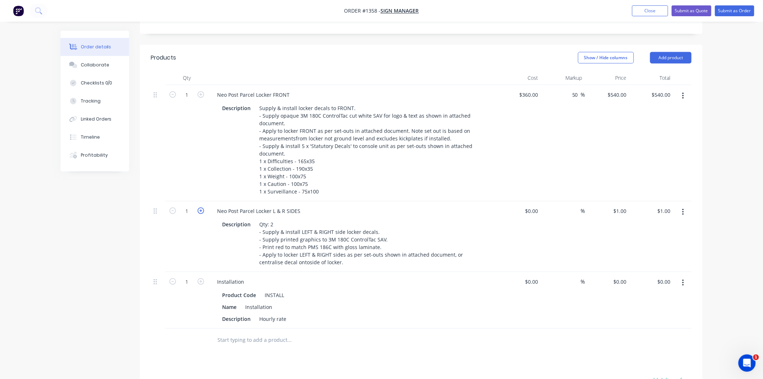
type input "2"
type input "$2.00"
click at [533, 206] on input at bounding box center [537, 211] width 8 height 10
type input "$80.00"
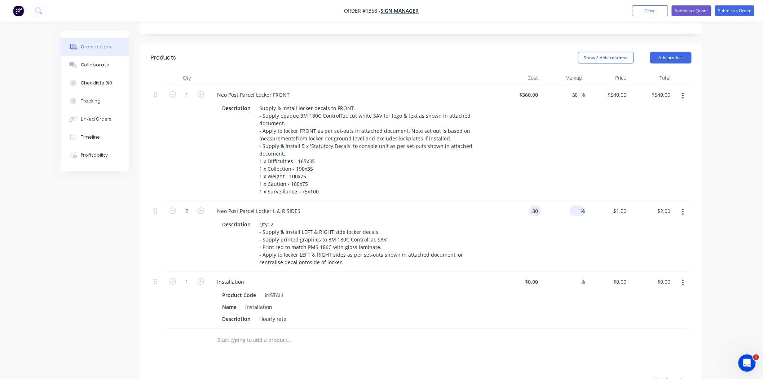
type input "$160.00"
click at [571, 206] on div "%" at bounding box center [578, 211] width 16 height 10
type input "50"
type input "$120.00"
type input "$240.00"
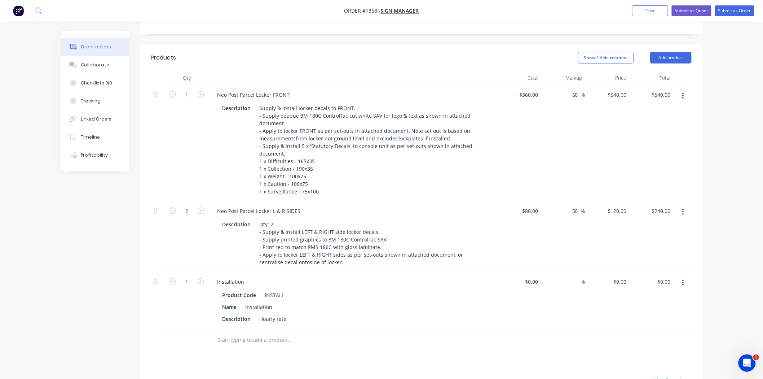
click at [584, 222] on div "50 50 %" at bounding box center [563, 236] width 44 height 71
click at [273, 301] on div "Installation" at bounding box center [258, 306] width 33 height 10
drag, startPoint x: 286, startPoint y: 296, endPoint x: 254, endPoint y: 296, distance: 31.7
click at [254, 313] on div "Description Hourly rate" at bounding box center [351, 318] width 264 height 10
drag, startPoint x: 226, startPoint y: 297, endPoint x: 204, endPoint y: 297, distance: 21.6
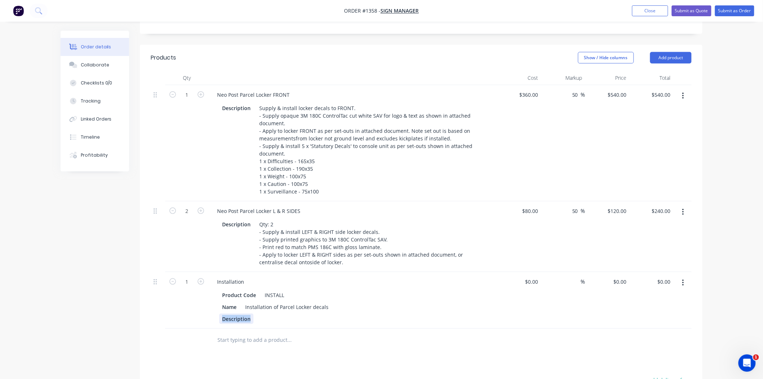
click at [204, 297] on div "1 Installation Product Code INSTALL Name Installation of Parcel Locker decals D…" at bounding box center [421, 300] width 541 height 57
drag, startPoint x: 224, startPoint y: 285, endPoint x: 216, endPoint y: 286, distance: 7.9
click at [216, 288] on div "Product Code INSTALL Name Installation of Parcel Locker decals" at bounding box center [352, 306] width 283 height 36
paste div
click at [349, 328] on div at bounding box center [338, 339] width 260 height 23
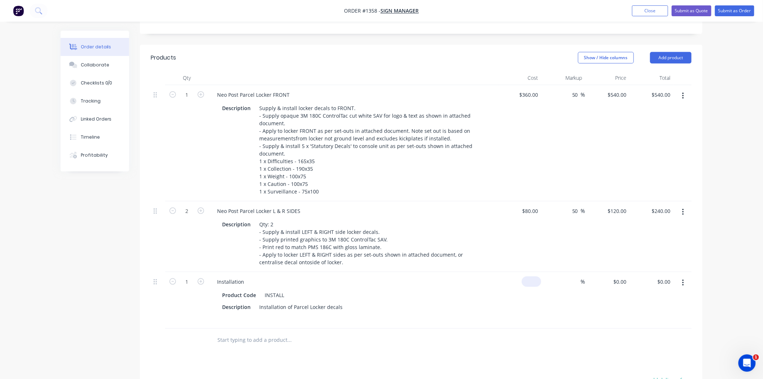
click at [534, 276] on input at bounding box center [533, 281] width 17 height 10
type input "$300.00"
click at [584, 330] on div at bounding box center [421, 339] width 541 height 23
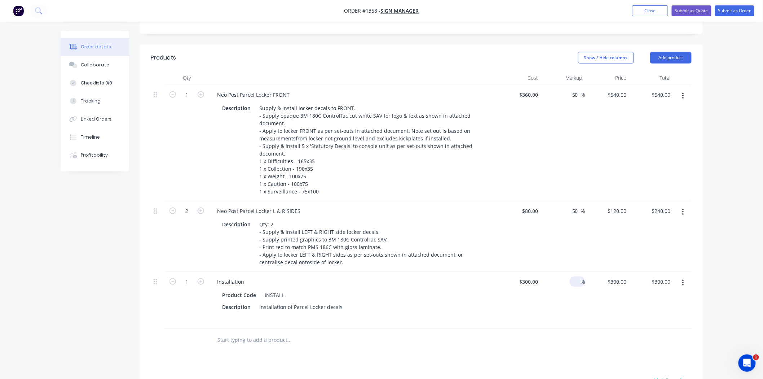
click at [576, 276] on input at bounding box center [577, 281] width 8 height 10
type input "25"
type input "$375.00"
click at [470, 345] on div "Products Show / Hide columns Add product Qty Cost Markup Price Total 1 Neo Post…" at bounding box center [421, 285] width 562 height 480
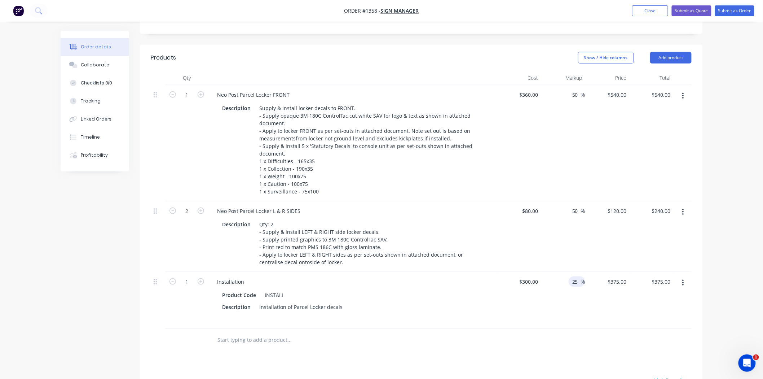
drag, startPoint x: 576, startPoint y: 260, endPoint x: 580, endPoint y: 261, distance: 3.7
click at [580, 276] on input "25" at bounding box center [575, 281] width 9 height 10
type input "2"
type input "30"
type input "$390.00"
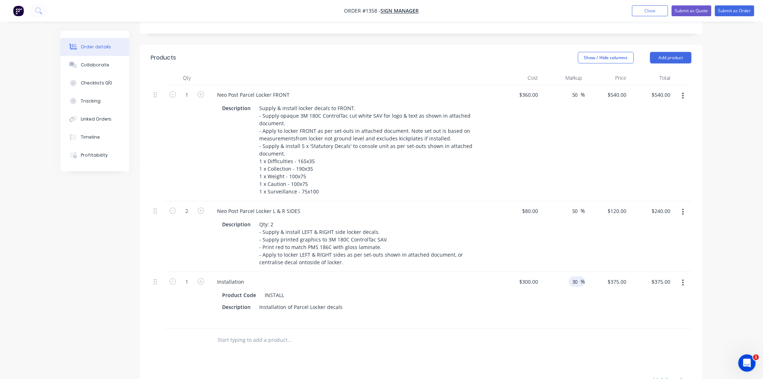
type input "$390.00"
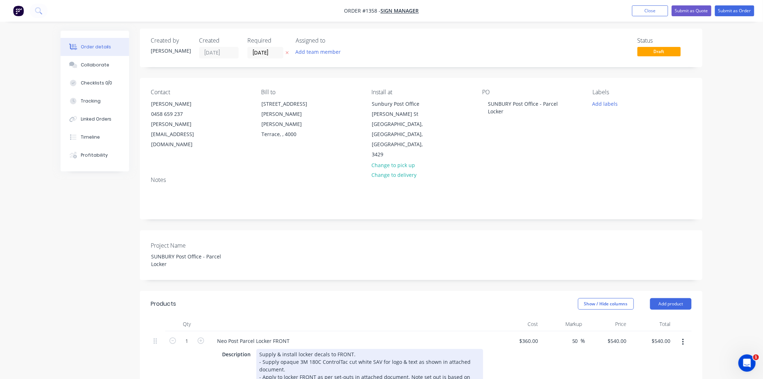
scroll to position [0, 0]
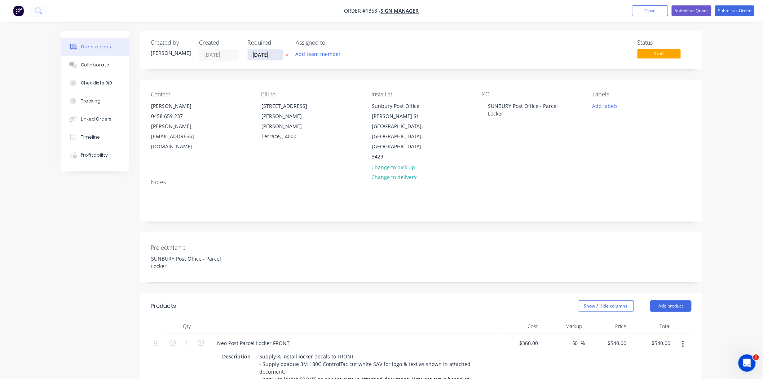
click at [281, 56] on input "[DATE]" at bounding box center [265, 54] width 35 height 11
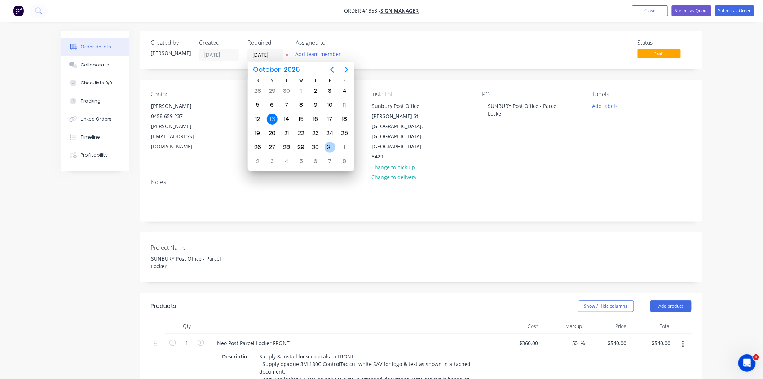
click at [332, 147] on div "31" at bounding box center [329, 147] width 11 height 11
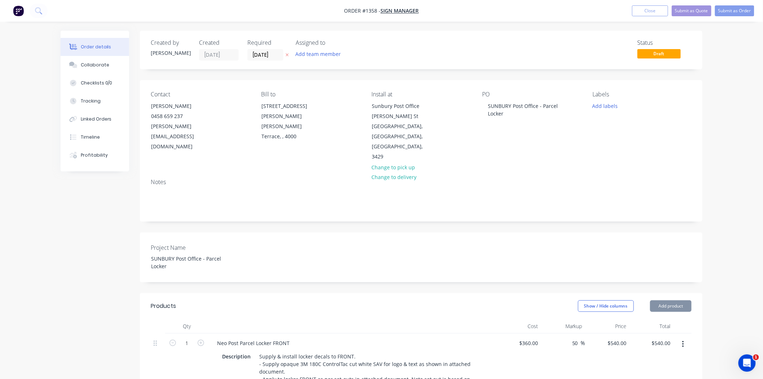
type input "[DATE]"
click at [689, 14] on button "Submit as Quote" at bounding box center [692, 10] width 40 height 11
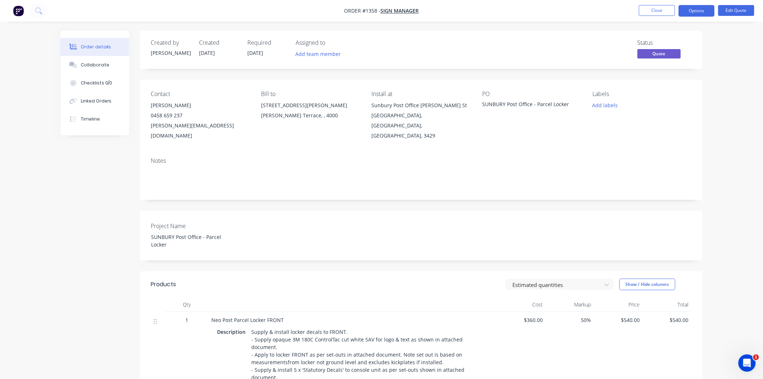
click at [689, 14] on button "Options" at bounding box center [697, 11] width 36 height 12
click at [671, 42] on div "Quote" at bounding box center [675, 44] width 66 height 10
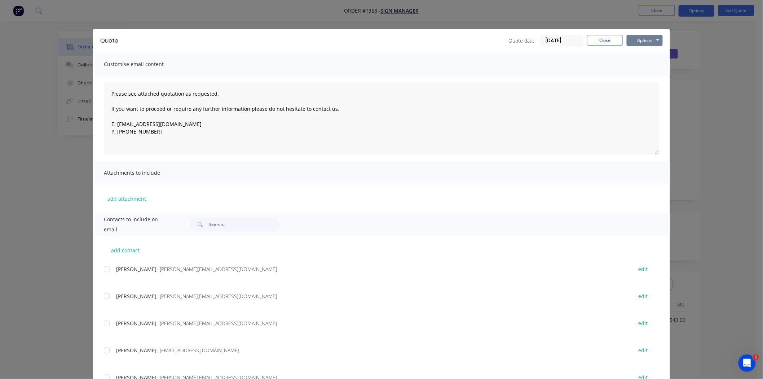
click at [634, 39] on button "Options" at bounding box center [645, 40] width 36 height 11
click at [641, 63] on button "Print" at bounding box center [650, 65] width 46 height 12
click at [598, 44] on button "Close" at bounding box center [605, 40] width 36 height 11
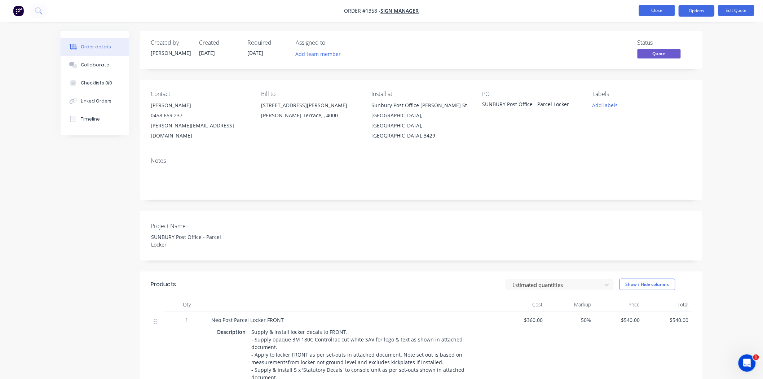
click at [655, 9] on button "Close" at bounding box center [657, 10] width 36 height 11
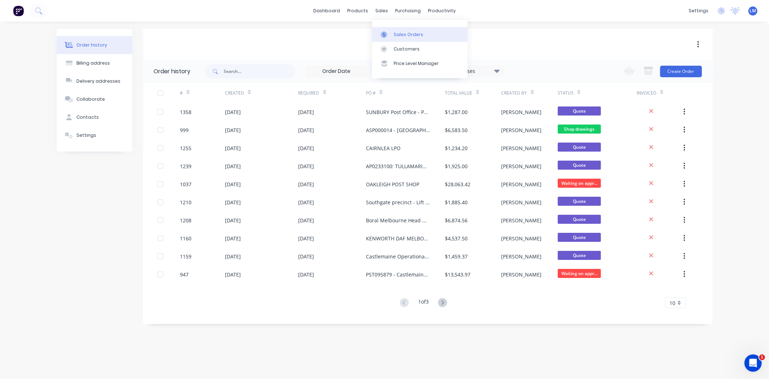
click at [398, 38] on link "Sales Orders" at bounding box center [420, 34] width 96 height 14
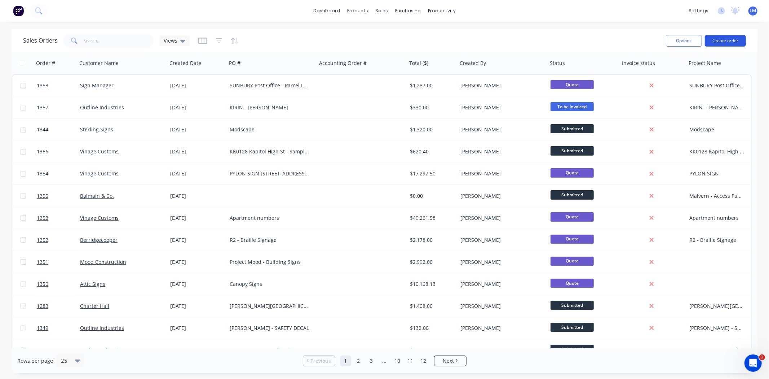
click at [726, 40] on button "Create order" at bounding box center [725, 41] width 41 height 12
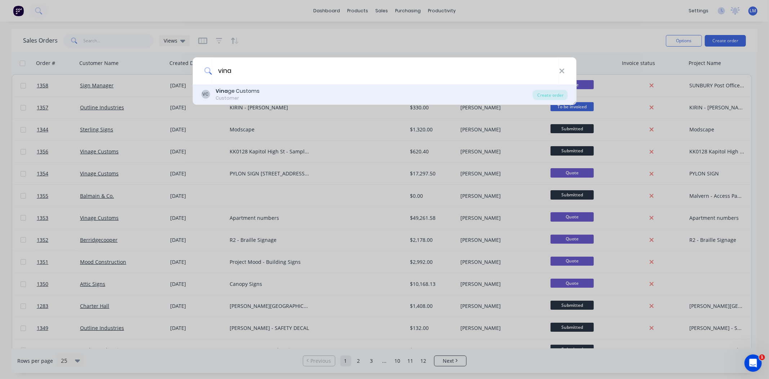
type input "vina"
click at [283, 89] on div "[PERSON_NAME] ge Customs Customer" at bounding box center [367, 94] width 332 height 14
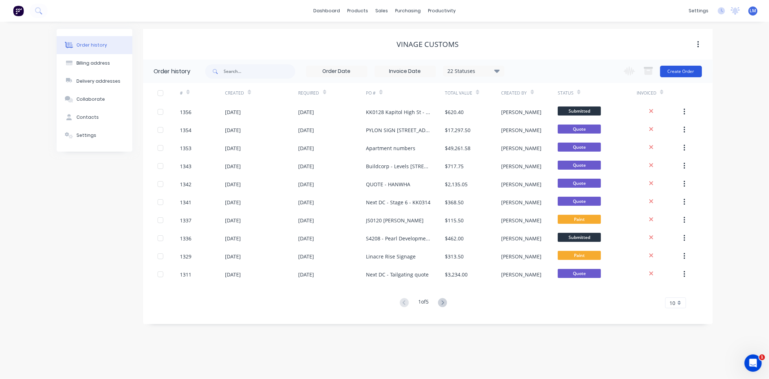
click at [681, 76] on button "Create Order" at bounding box center [681, 72] width 42 height 12
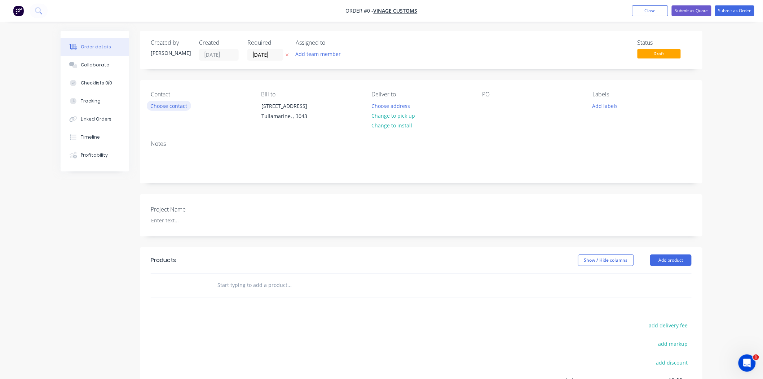
click at [163, 107] on button "Choose contact" at bounding box center [169, 106] width 44 height 10
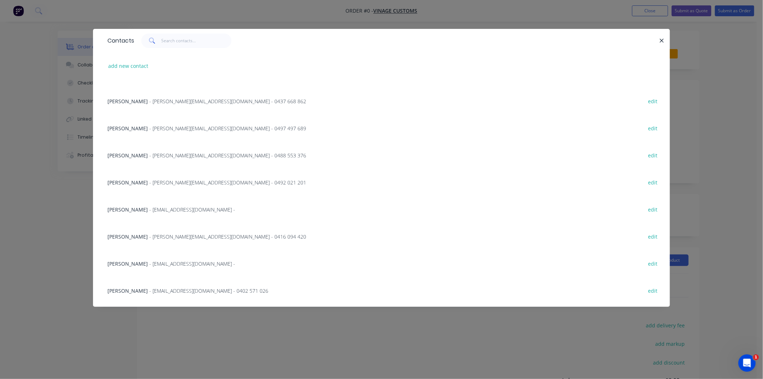
scroll to position [208, 0]
click at [149, 102] on span "- [PERSON_NAME][EMAIL_ADDRESS][DOMAIN_NAME] - 0437 668 862" at bounding box center [227, 101] width 157 height 7
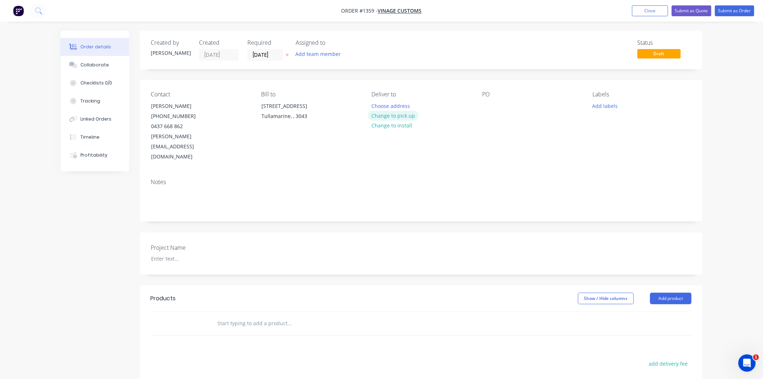
click at [400, 113] on button "Change to pick up" at bounding box center [393, 116] width 51 height 10
click at [489, 107] on div at bounding box center [488, 106] width 12 height 10
paste div
click at [175, 253] on div at bounding box center [191, 258] width 90 height 10
paste div
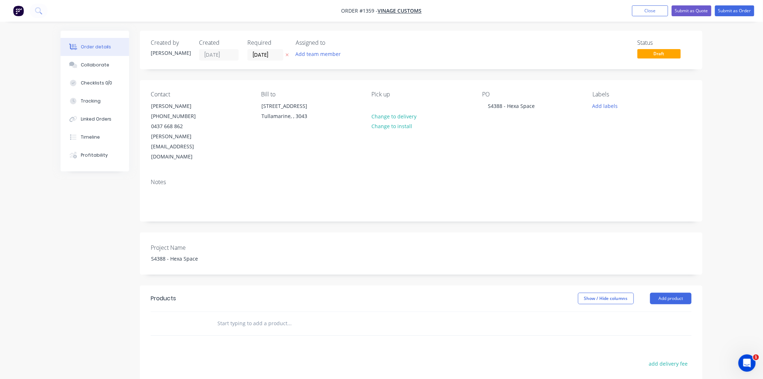
click at [251, 316] on input "text" at bounding box center [289, 323] width 144 height 14
type input "10mm las"
click at [306, 362] on div "10mm las er cut acrylic Product" at bounding box center [328, 377] width 216 height 30
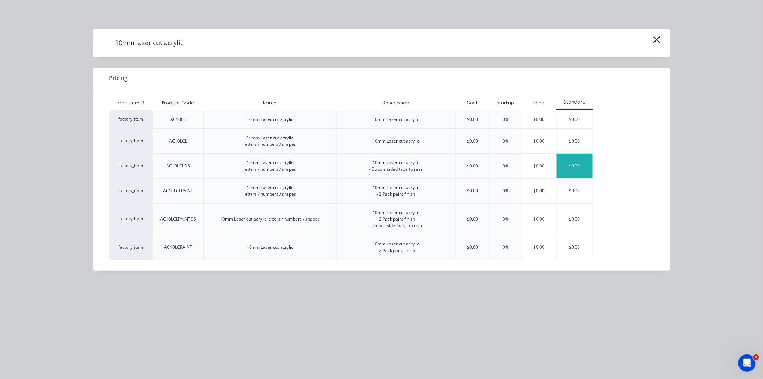
click at [572, 165] on div "$0.00" at bounding box center [575, 166] width 36 height 25
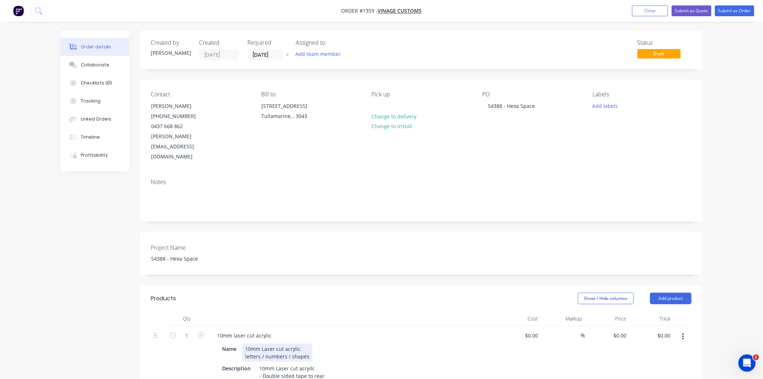
click at [286, 343] on div "10mm Laser cut acrylic letters / numbers / shapes" at bounding box center [277, 352] width 70 height 18
drag, startPoint x: 318, startPoint y: 354, endPoint x: 254, endPoint y: 354, distance: 63.5
click at [254, 363] on div "Description 10mm Laser cut acryilc - Double sided tape to rear" at bounding box center [351, 372] width 264 height 18
copy div "- Double sided tape to rear"
drag, startPoint x: 285, startPoint y: 334, endPoint x: 217, endPoint y: 334, distance: 67.8
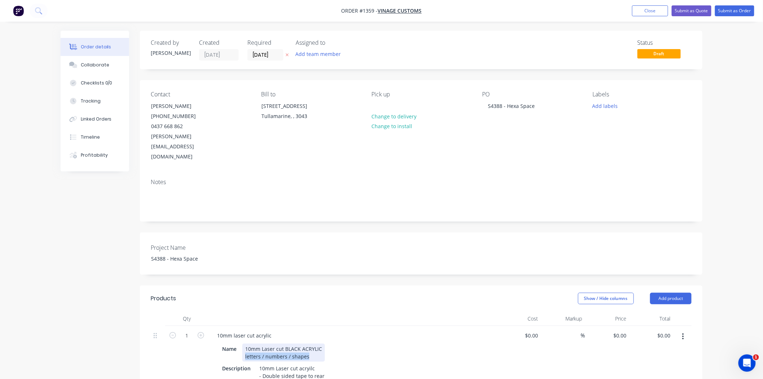
click at [217, 342] on div "Name 10mm Laser cut BLACK ACRYLIC letters / numbers / shapes Description 10mm L…" at bounding box center [352, 361] width 283 height 39
drag, startPoint x: 259, startPoint y: 347, endPoint x: 348, endPoint y: 361, distance: 90.9
click at [348, 361] on div "10mm laser cut acrylic Name 10mm Laser cut BLACK ACRYLIC - Double sided tape to…" at bounding box center [352, 352] width 288 height 52
click at [364, 355] on div "Description Size - 970mm x 620mm" at bounding box center [351, 360] width 264 height 10
click at [535, 330] on input at bounding box center [533, 335] width 17 height 10
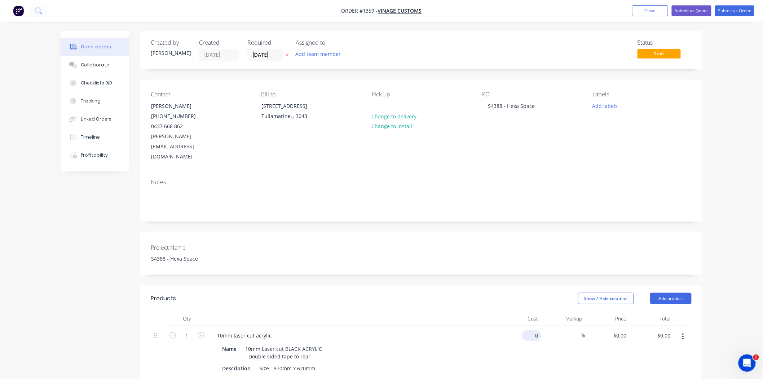
click at [533, 330] on input "0" at bounding box center [533, 335] width 17 height 10
type input "$250.00"
click at [572, 330] on div "%" at bounding box center [578, 335] width 16 height 10
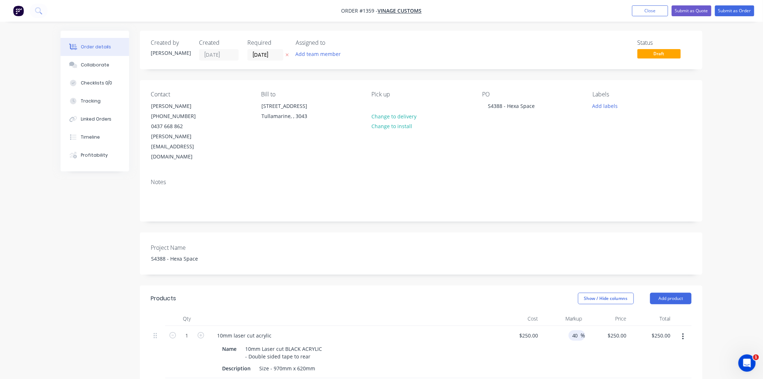
type input "40"
type input "$350.00"
click at [541, 336] on div "40 40 %" at bounding box center [563, 352] width 44 height 52
click at [263, 50] on input "[DATE]" at bounding box center [265, 54] width 35 height 11
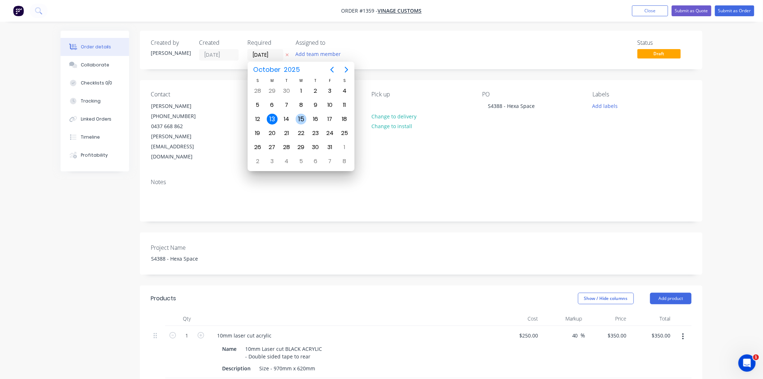
click at [301, 120] on div "15" at bounding box center [301, 119] width 11 height 11
type input "[DATE]"
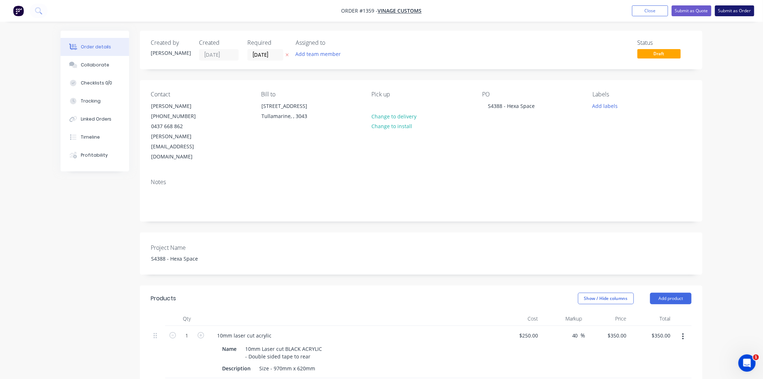
click at [737, 7] on button "Submit as Order" at bounding box center [734, 10] width 39 height 11
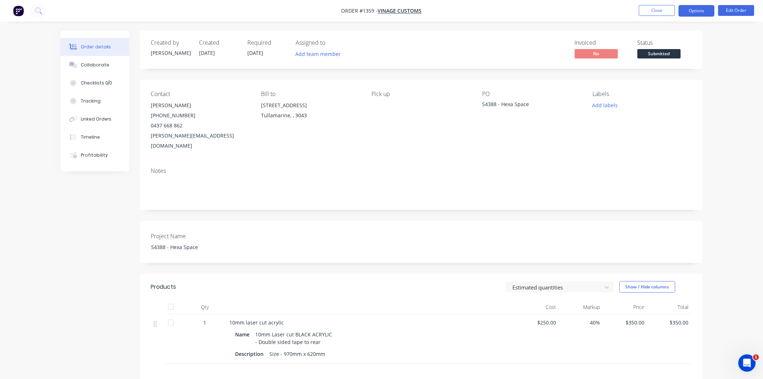
click at [697, 14] on button "Options" at bounding box center [697, 11] width 36 height 12
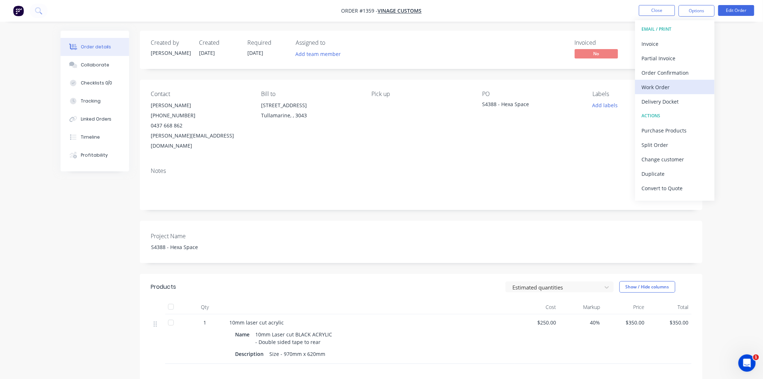
click at [671, 85] on div "Work Order" at bounding box center [675, 87] width 66 height 10
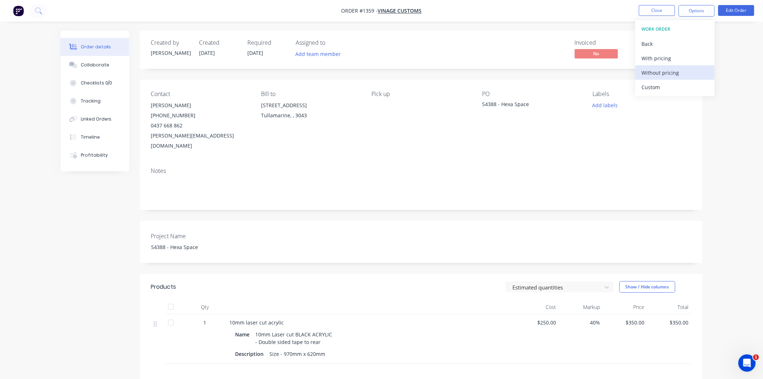
click at [666, 72] on div "Without pricing" at bounding box center [675, 72] width 66 height 10
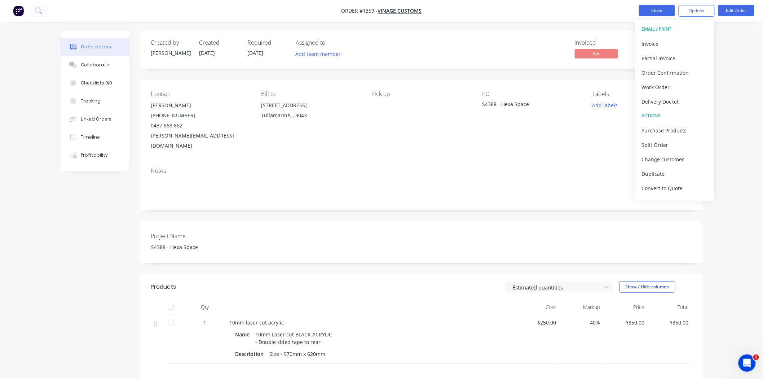
click at [651, 10] on button "Close" at bounding box center [657, 10] width 36 height 11
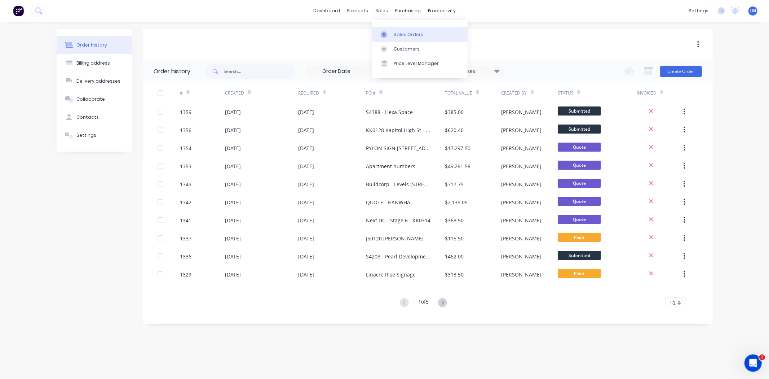
click at [396, 35] on div "Sales Orders" at bounding box center [409, 34] width 30 height 6
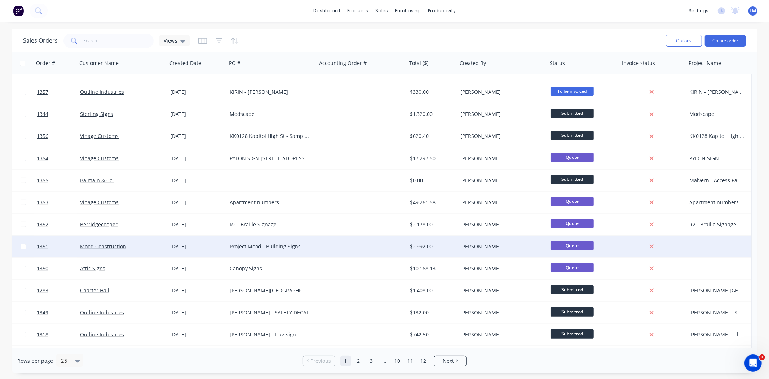
scroll to position [80, 0]
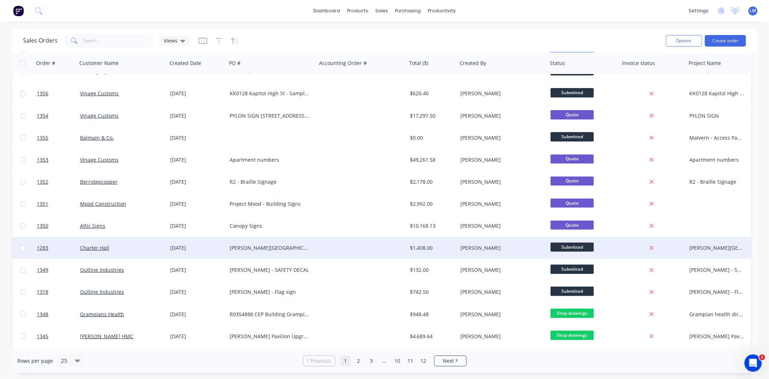
click at [133, 254] on div "Charter Hall" at bounding box center [122, 248] width 90 height 22
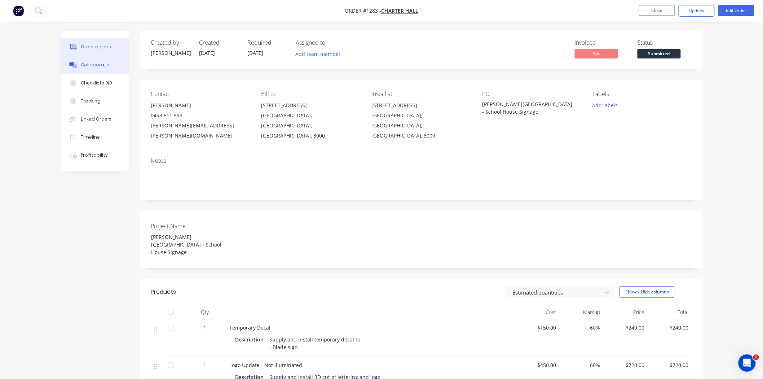
click at [95, 65] on div "Collaborate" at bounding box center [95, 65] width 28 height 6
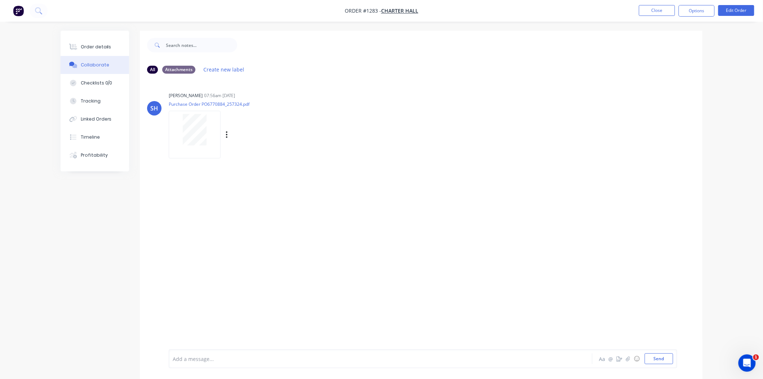
click at [222, 136] on div at bounding box center [196, 135] width 55 height 48
click at [226, 134] on icon "button" at bounding box center [226, 134] width 1 height 6
click at [248, 171] on button "Delete" at bounding box center [274, 170] width 81 height 16
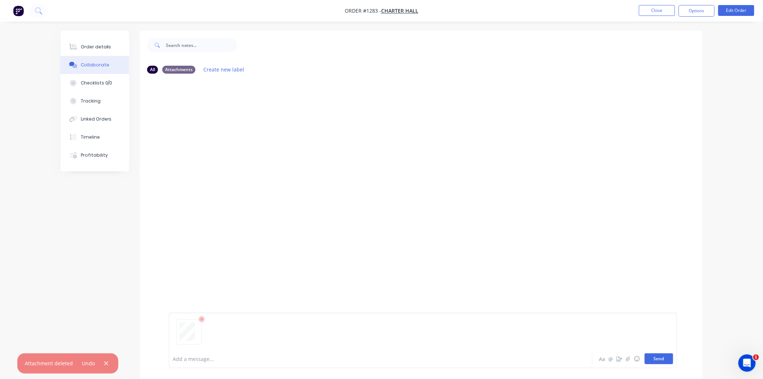
click at [659, 357] on button "Send" at bounding box center [659, 358] width 28 height 11
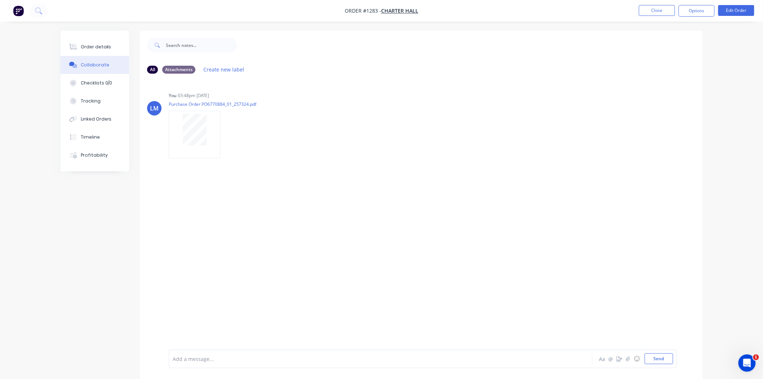
click at [17, 11] on img "button" at bounding box center [18, 10] width 11 height 11
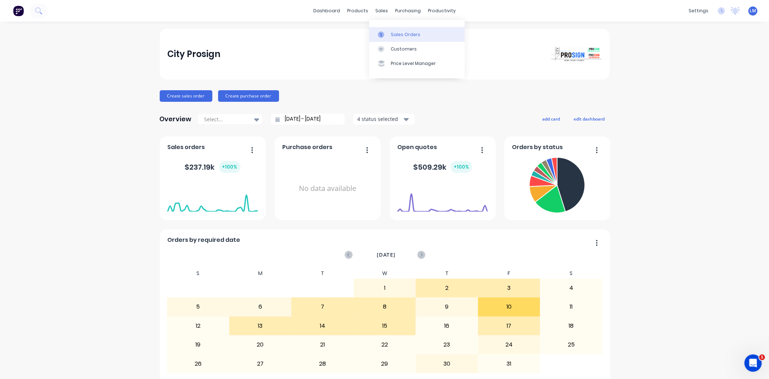
click at [390, 35] on link "Sales Orders" at bounding box center [417, 34] width 96 height 14
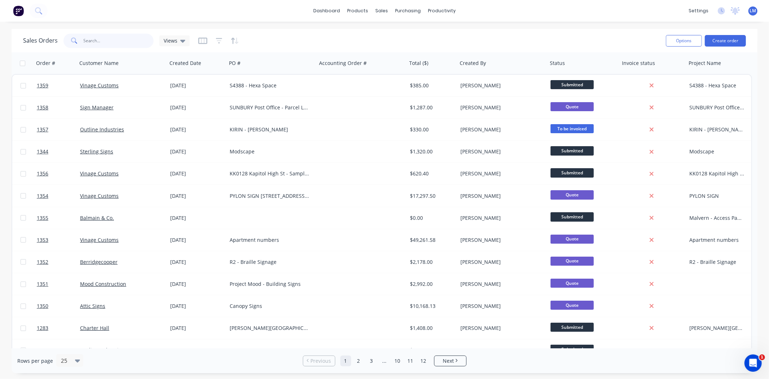
click at [123, 38] on input "text" at bounding box center [119, 41] width 70 height 14
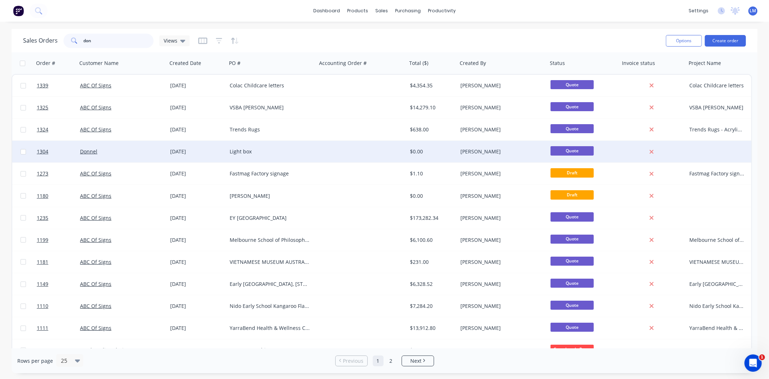
type input "don"
click at [206, 147] on div "[DATE]" at bounding box center [196, 152] width 59 height 22
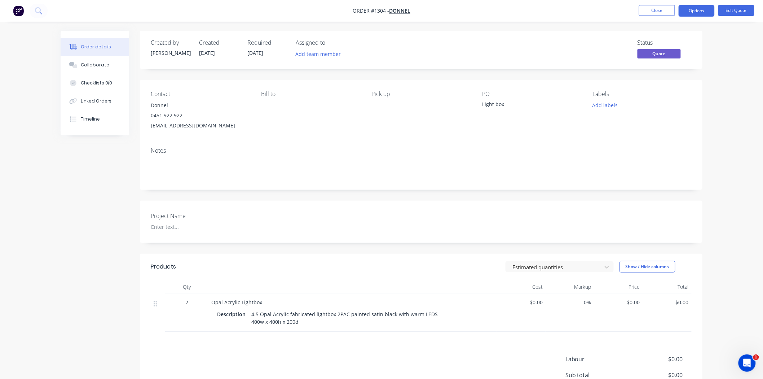
click at [251, 315] on div "4.5 Opal Acrylic fabricated lightbox 2PAC painted satin black with warm LEDS 40…" at bounding box center [344, 318] width 192 height 18
click at [733, 8] on button "Edit Quote" at bounding box center [736, 10] width 36 height 11
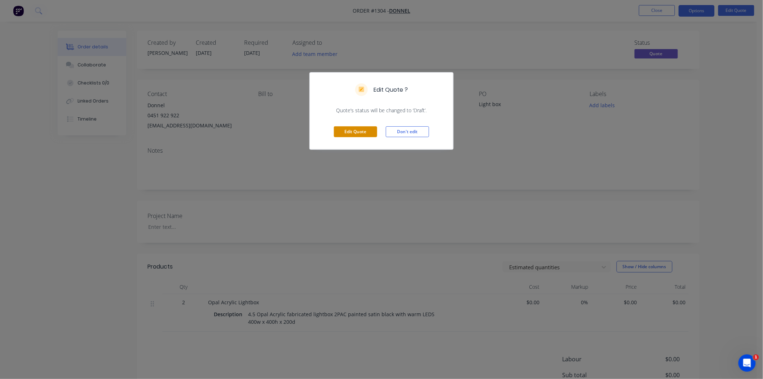
click at [358, 134] on button "Edit Quote" at bounding box center [355, 131] width 43 height 11
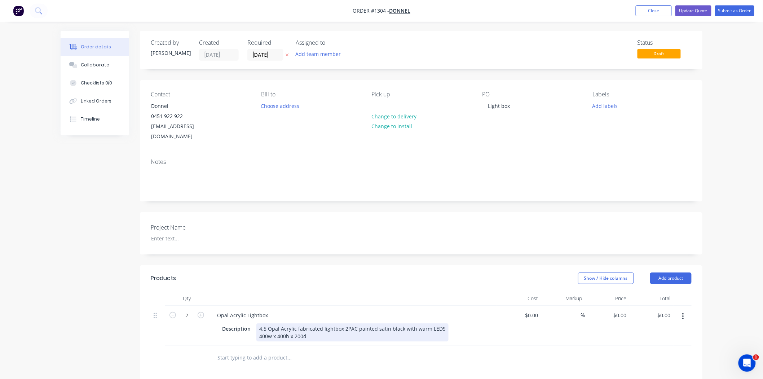
click at [259, 323] on div "4.5 Opal Acrylic fabricated lightbox 2PAC painted satin black with warm LEDS 40…" at bounding box center [352, 332] width 192 height 18
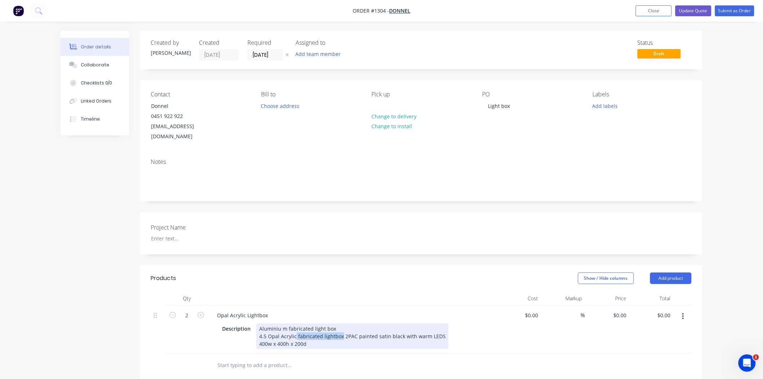
drag, startPoint x: 295, startPoint y: 326, endPoint x: 340, endPoint y: 325, distance: 45.8
click at [340, 325] on div "Aluminiu m fabricated light box 4.5 Opal Acrylic fabricated lightbox 2PAC paint…" at bounding box center [352, 336] width 192 height 26
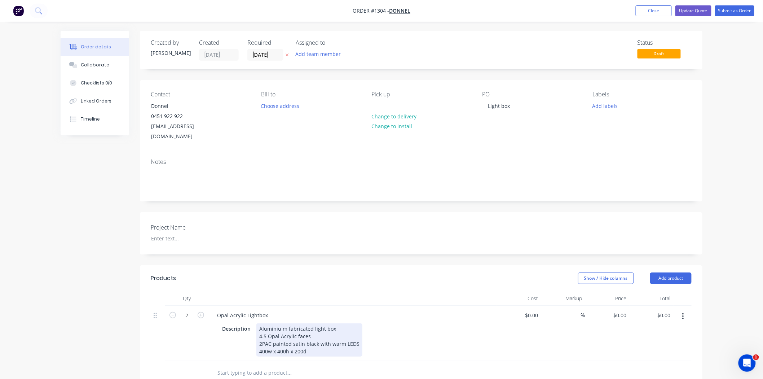
click at [280, 323] on div "Aluminiu m fabricated light box 4.5 Opal Acrylic faces 2PAC painted satin black…" at bounding box center [309, 339] width 106 height 33
click at [395, 330] on div "Description Aluminium fabricated light box 4.5 Opal Acrylic faces 2PAC painted …" at bounding box center [351, 339] width 264 height 33
click at [535, 310] on input "0" at bounding box center [537, 315] width 8 height 10
type input "$700.00"
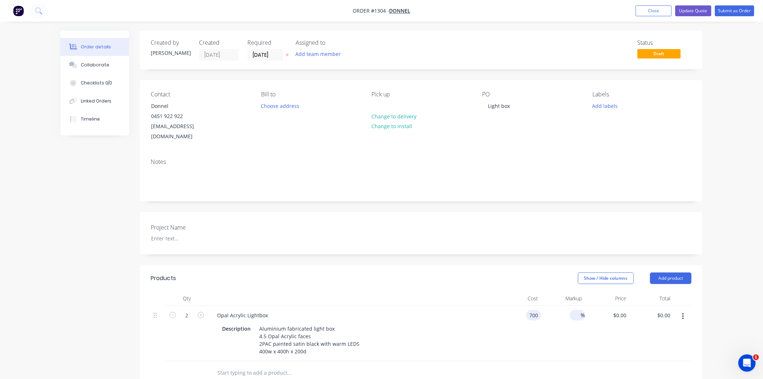
type input "$1,400.00"
click at [573, 310] on input at bounding box center [577, 315] width 8 height 10
type input "50"
type input "$1,050.00"
type input "$2,100.00"
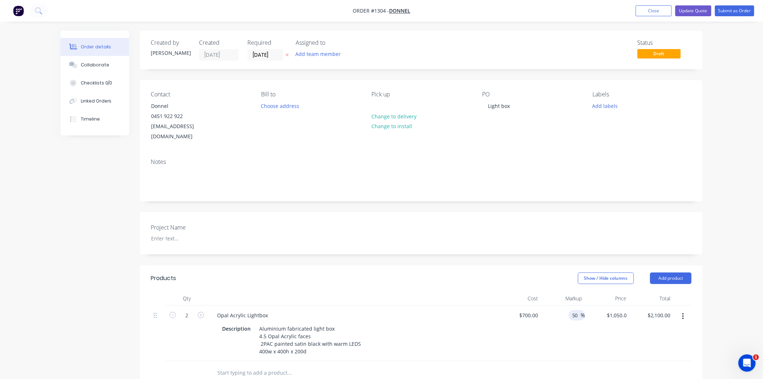
click at [561, 345] on div "50 50 %" at bounding box center [563, 333] width 44 height 56
click at [171, 312] on icon "button" at bounding box center [172, 315] width 6 height 6
type input "1"
type input "$1,050.00"
click at [262, 58] on input "[DATE]" at bounding box center [265, 54] width 35 height 11
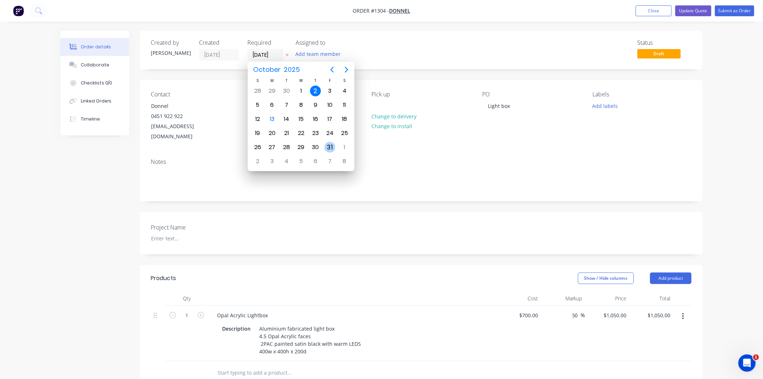
click at [329, 146] on div "31" at bounding box center [329, 147] width 11 height 11
type input "[DATE]"
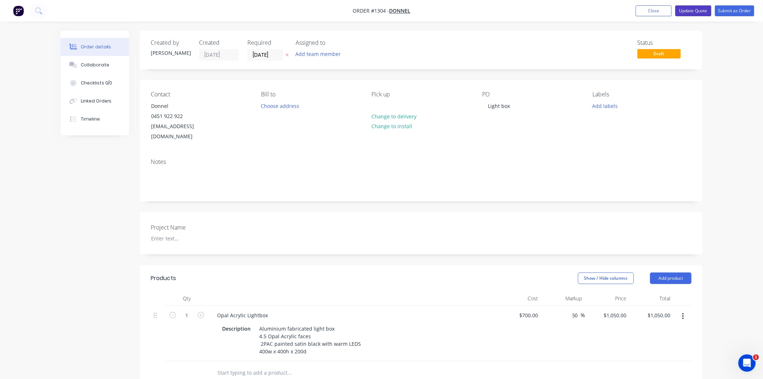
click at [693, 12] on button "Update Quote" at bounding box center [693, 10] width 36 height 11
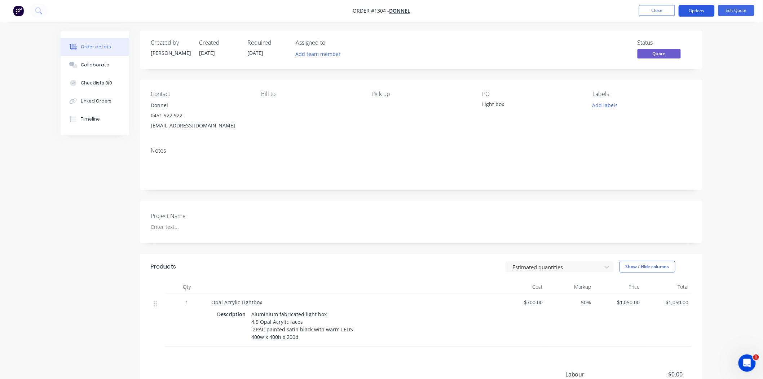
click at [694, 12] on button "Options" at bounding box center [697, 11] width 36 height 12
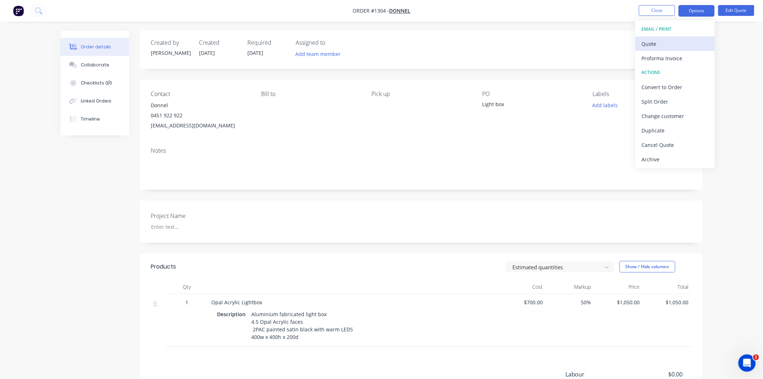
click at [684, 40] on div "Quote" at bounding box center [675, 44] width 66 height 10
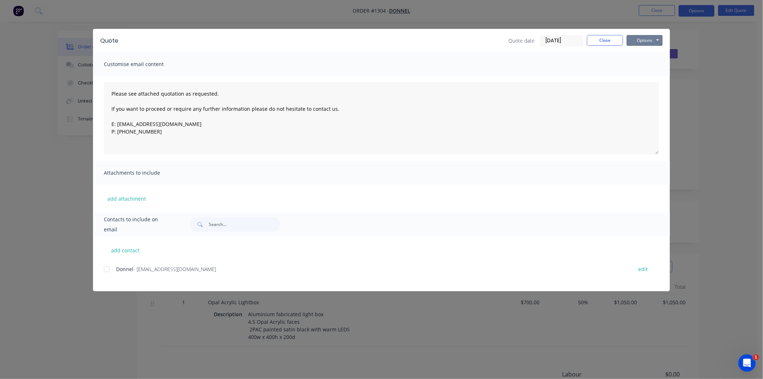
click at [650, 41] on button "Options" at bounding box center [645, 40] width 36 height 11
click at [647, 66] on button "Print" at bounding box center [650, 65] width 46 height 12
click at [602, 41] on button "Close" at bounding box center [605, 40] width 36 height 11
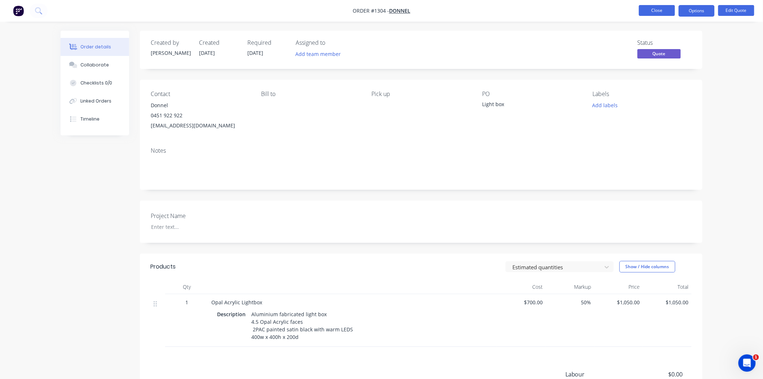
click at [656, 12] on button "Close" at bounding box center [657, 10] width 36 height 11
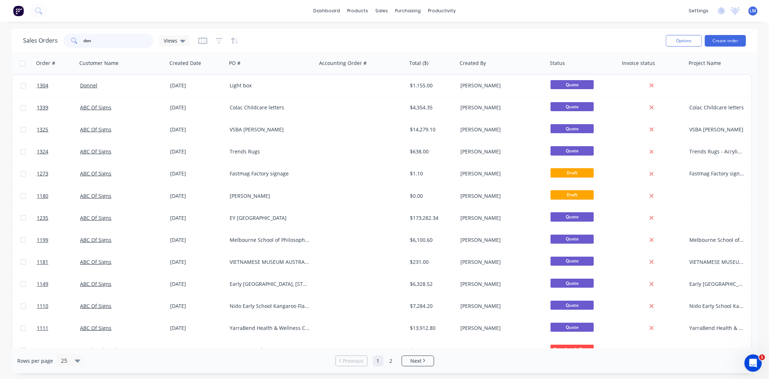
drag, startPoint x: 110, startPoint y: 44, endPoint x: 77, endPoint y: 38, distance: 34.0
click at [77, 39] on div "don" at bounding box center [108, 41] width 90 height 14
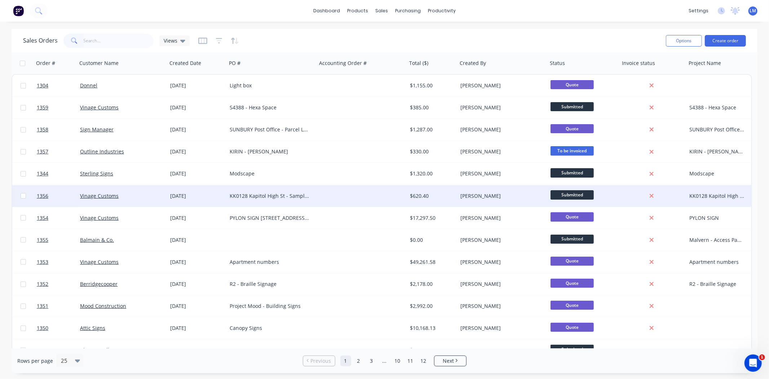
click at [174, 197] on div "[DATE]" at bounding box center [197, 195] width 54 height 7
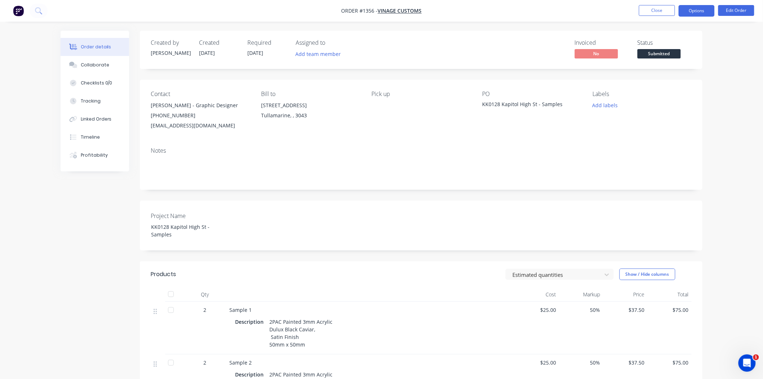
click at [697, 12] on button "Options" at bounding box center [697, 11] width 36 height 12
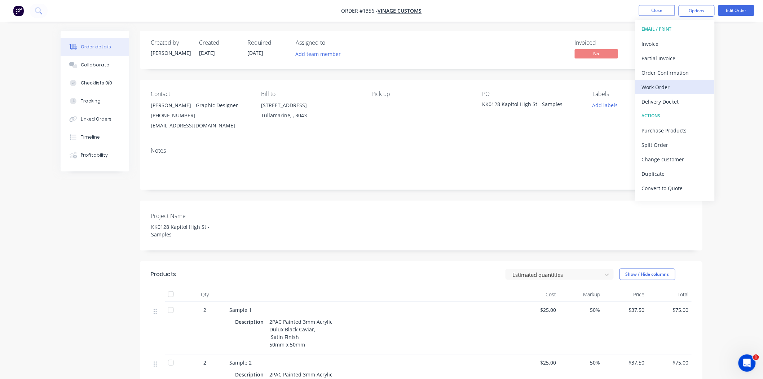
click at [671, 85] on div "Work Order" at bounding box center [675, 87] width 66 height 10
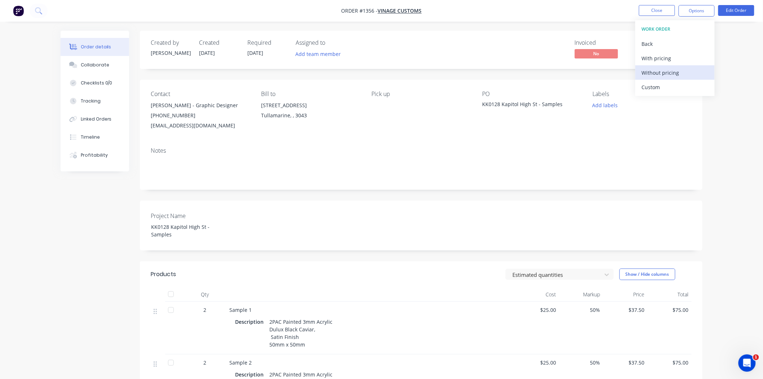
click at [664, 68] on div "Without pricing" at bounding box center [675, 72] width 66 height 10
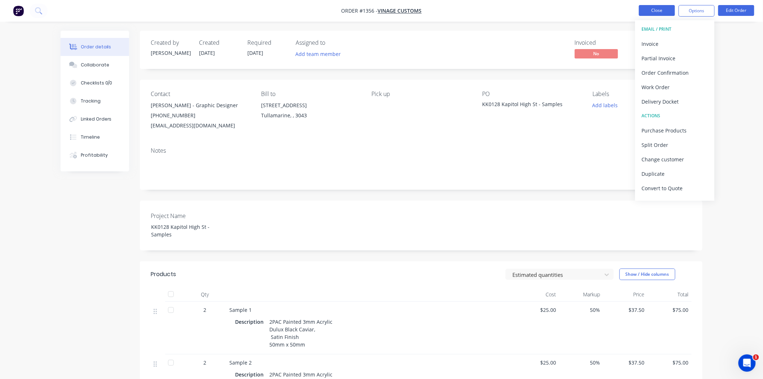
click at [658, 11] on button "Close" at bounding box center [657, 10] width 36 height 11
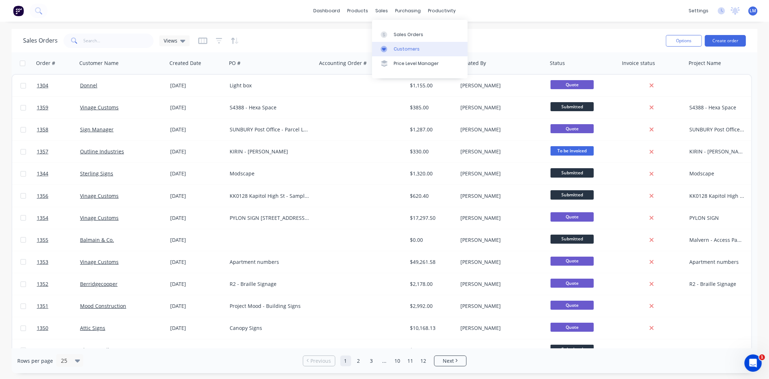
click at [410, 48] on div "Customers" at bounding box center [407, 49] width 26 height 6
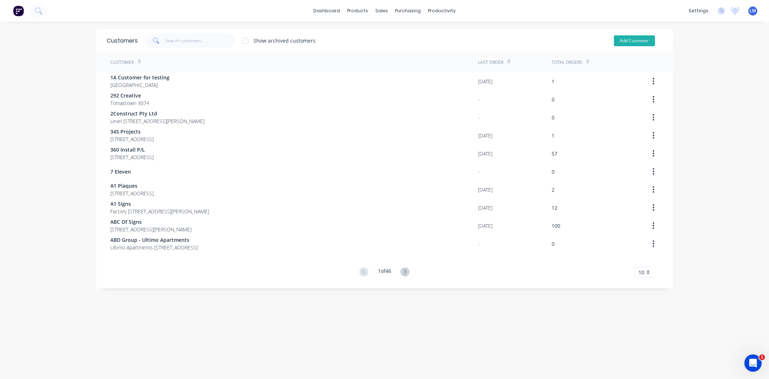
click at [632, 41] on button "Add Customer" at bounding box center [634, 40] width 41 height 11
select select "AU"
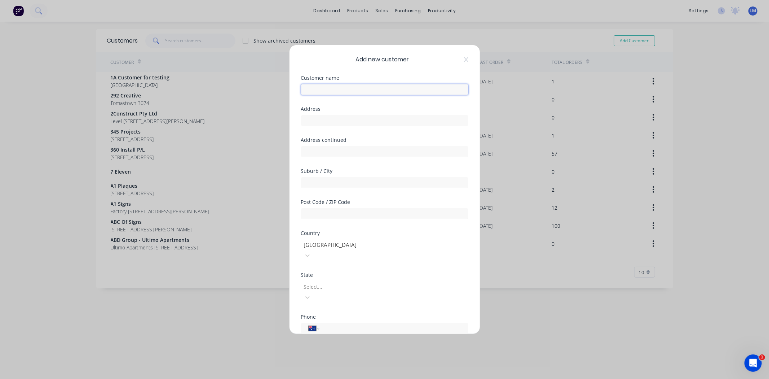
click at [324, 88] on input "text" at bounding box center [384, 89] width 167 height 11
type input "Sign Impact Plus"
type input "vi"
click at [357, 323] on div "International [GEOGRAPHIC_DATA] [GEOGRAPHIC_DATA] [GEOGRAPHIC_DATA] [GEOGRAPHIC…" at bounding box center [384, 328] width 167 height 11
click at [357, 324] on input "tel" at bounding box center [392, 328] width 136 height 8
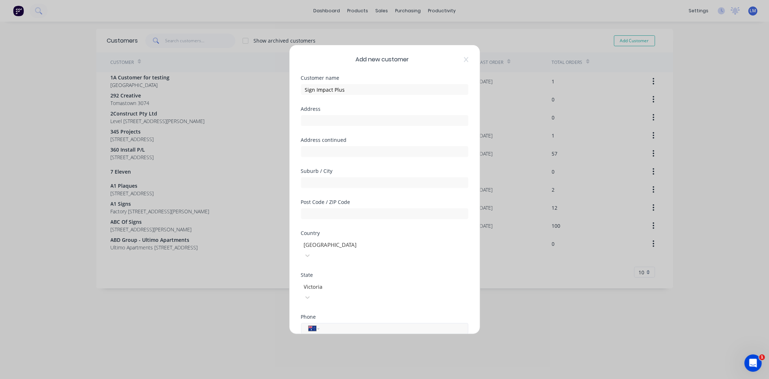
paste input "0417 501 925"
type input "0417 501 925"
click at [418, 345] on div "ABN" at bounding box center [384, 347] width 167 height 5
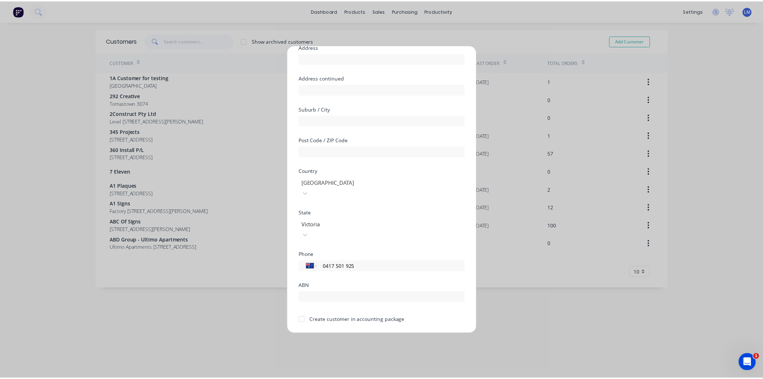
scroll to position [63, 0]
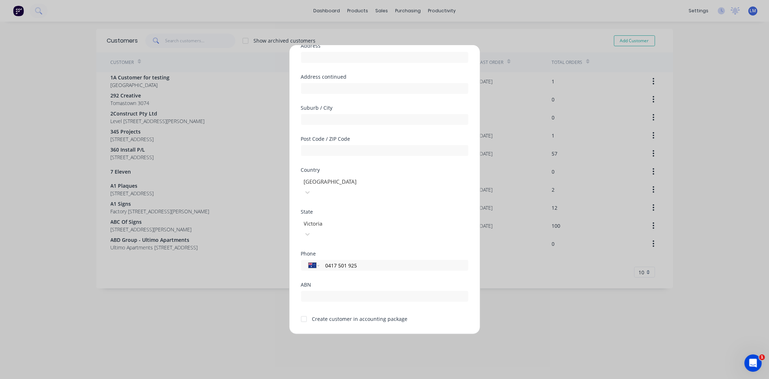
click at [304, 312] on div at bounding box center [304, 319] width 14 height 14
click at [352, 334] on button "Save" at bounding box center [362, 340] width 40 height 12
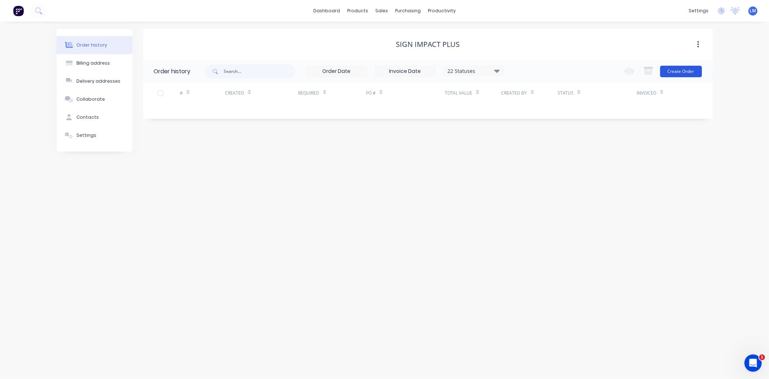
click at [675, 73] on button "Create Order" at bounding box center [681, 72] width 42 height 12
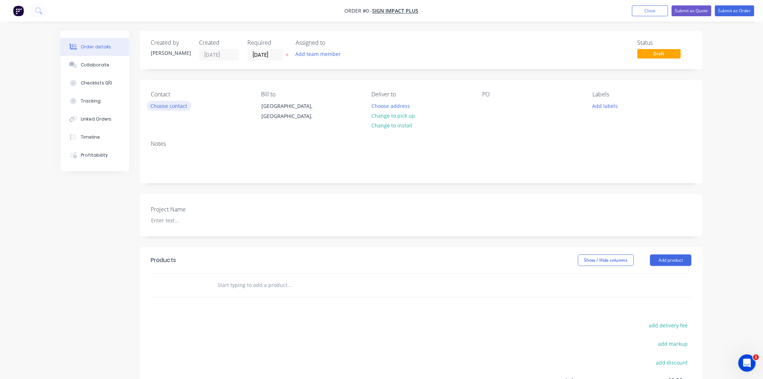
click at [175, 103] on button "Choose contact" at bounding box center [169, 106] width 44 height 10
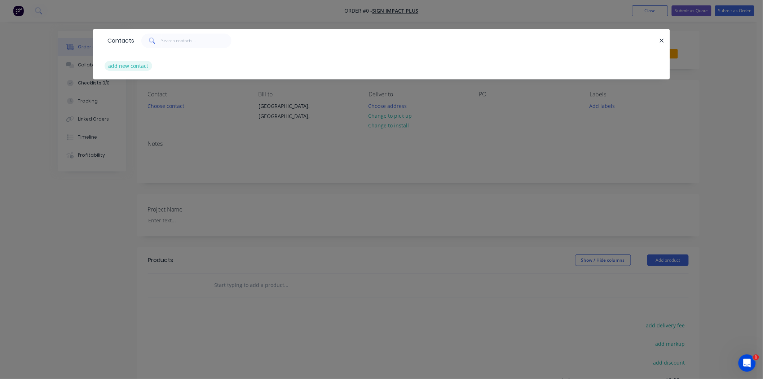
click at [132, 69] on button "add new contact" at bounding box center [129, 66] width 48 height 10
select select "AU"
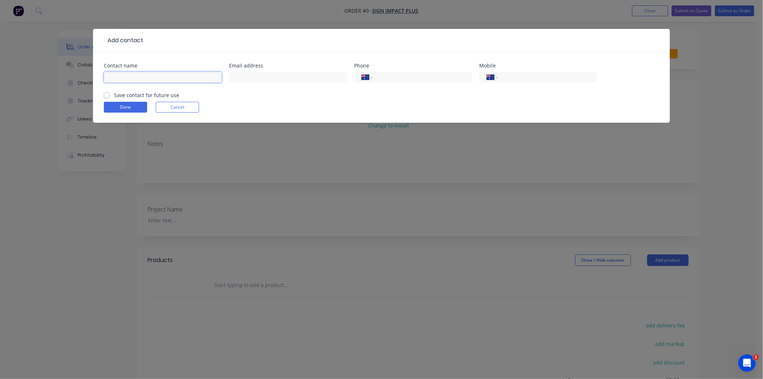
click at [143, 78] on input "text" at bounding box center [163, 77] width 118 height 11
type input "[PERSON_NAME]"
click at [285, 79] on input "text" at bounding box center [288, 77] width 118 height 11
paste input "[PERSON_NAME] <[PERSON_NAME][EMAIL_ADDRESS][DOMAIN_NAME]>"
drag, startPoint x: 267, startPoint y: 75, endPoint x: 209, endPoint y: 74, distance: 57.7
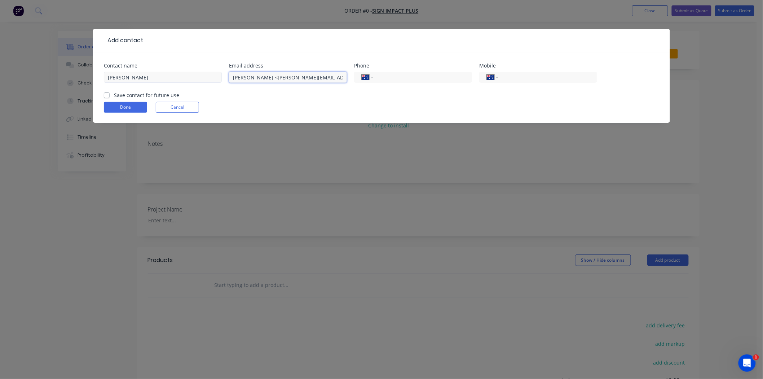
click at [210, 74] on div "Contact name [PERSON_NAME] Email address [PERSON_NAME] <[PERSON_NAME][EMAIL_ADD…" at bounding box center [381, 77] width 555 height 28
click at [326, 77] on input "[PERSON_NAME][EMAIL_ADDRESS][DOMAIN_NAME]>" at bounding box center [288, 77] width 118 height 11
type input "[PERSON_NAME][EMAIL_ADDRESS][DOMAIN_NAME]"
click at [390, 77] on input "tel" at bounding box center [421, 77] width 87 height 8
type input "0417 501 925"
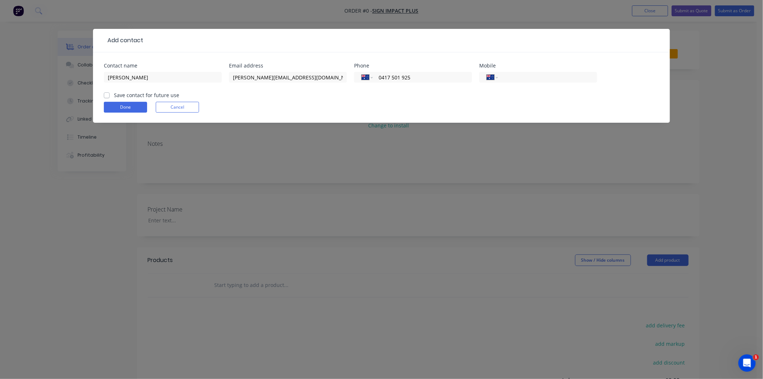
click at [114, 94] on label "Save contact for future use" at bounding box center [146, 95] width 65 height 8
click at [105, 94] on input "Save contact for future use" at bounding box center [107, 94] width 6 height 7
checkbox input "true"
click at [118, 106] on button "Done" at bounding box center [125, 107] width 43 height 11
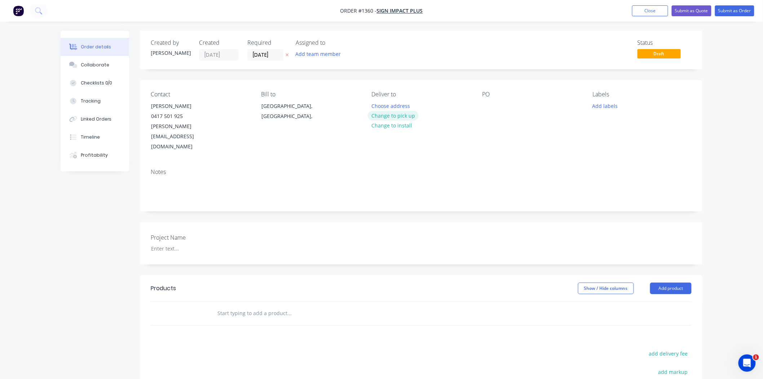
click at [399, 115] on button "Change to pick up" at bounding box center [393, 116] width 51 height 10
click at [483, 107] on div at bounding box center [488, 106] width 12 height 10
drag, startPoint x: 518, startPoint y: 115, endPoint x: 480, endPoint y: 103, distance: 40.4
click at [480, 103] on div "Contact [PERSON_NAME] [PHONE_NUMBER] [EMAIL_ADDRESS][DOMAIN_NAME] Bill to [GEOG…" at bounding box center [421, 121] width 562 height 83
copy div "Lifestyle Communities - LED Neon sign"
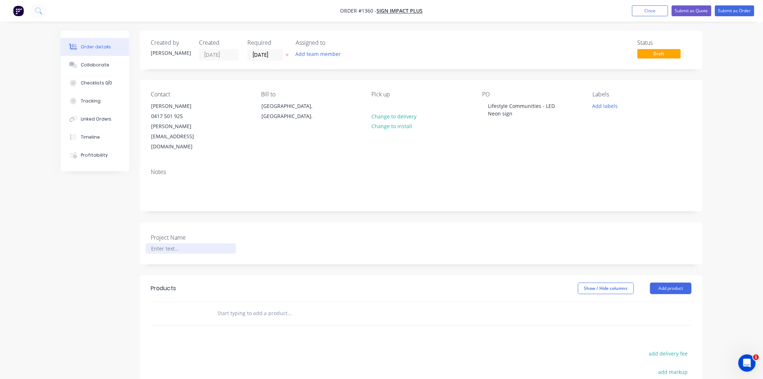
click at [206, 243] on div at bounding box center [191, 248] width 90 height 10
paste div
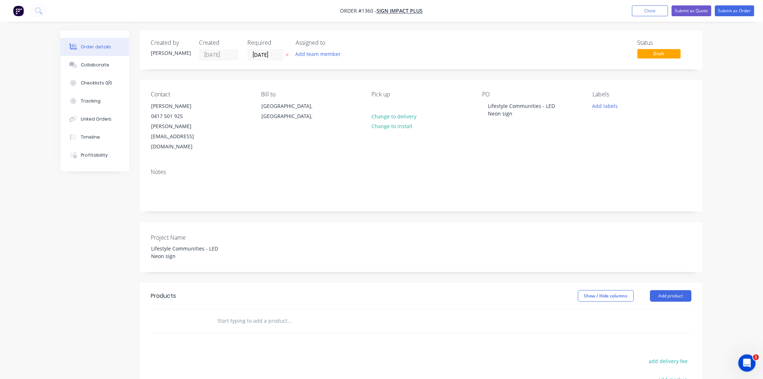
click at [285, 313] on input "text" at bounding box center [289, 320] width 144 height 14
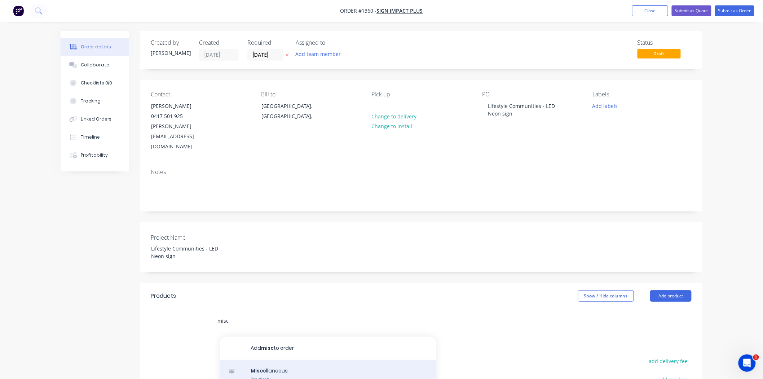
type input "misc"
click at [278, 359] on div "Misc ellaneous Product" at bounding box center [328, 374] width 216 height 30
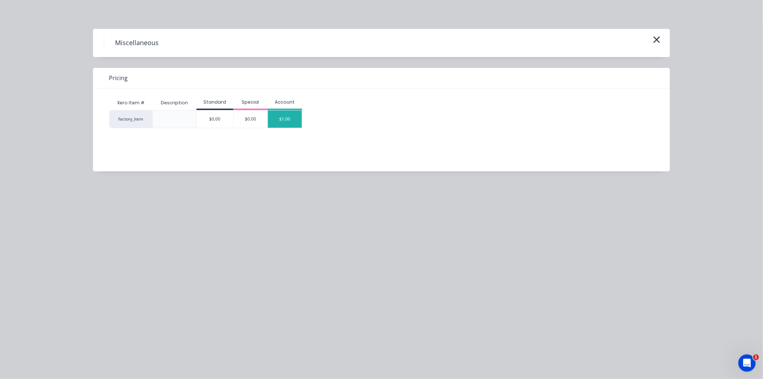
click at [288, 123] on div "$1.00" at bounding box center [285, 118] width 34 height 17
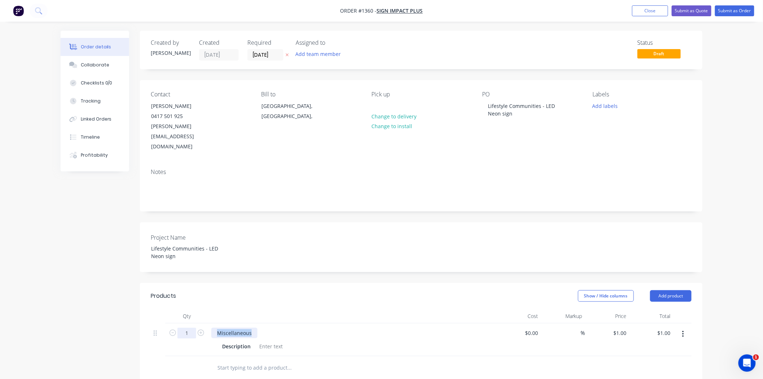
drag, startPoint x: 249, startPoint y: 310, endPoint x: 191, endPoint y: 310, distance: 58.0
click at [193, 323] on div "1 Miscellaneous Description $0.00 $0.00 % $1.00 $1.00 $1.00 $1.00" at bounding box center [421, 339] width 541 height 33
click at [262, 341] on div at bounding box center [270, 346] width 29 height 10
paste div
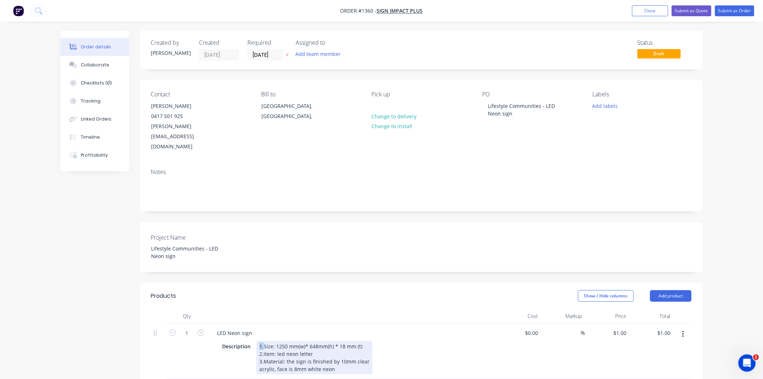
drag, startPoint x: 262, startPoint y: 324, endPoint x: 254, endPoint y: 323, distance: 8.7
click at [254, 341] on div "Description 1.Size: 1250 mm(w)* 648mm(h) * 18 mm (t) 2.item: led neon letter 3.…" at bounding box center [351, 357] width 264 height 33
click at [297, 350] on div "LED neon letter" at bounding box center [314, 354] width 110 height 8
drag, startPoint x: 256, startPoint y: 340, endPoint x: 364, endPoint y: 354, distance: 109.0
click at [364, 354] on div "LED Neon sign Description Size: 1250 mm(w)* 648mm(h) * 18 mm (t) LED neon lette…" at bounding box center [352, 351] width 288 height 56
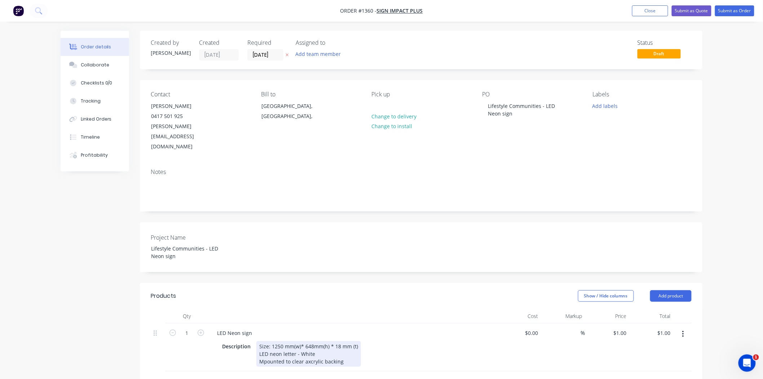
click at [264, 357] on div "Mpounted to clear axcrylic backing" at bounding box center [308, 361] width 99 height 8
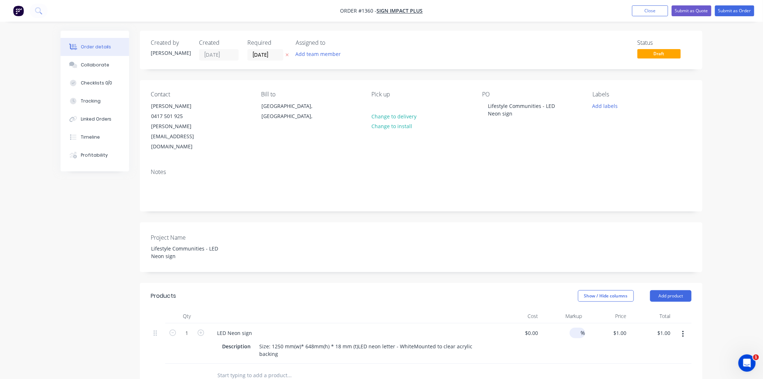
click at [574, 327] on input at bounding box center [577, 332] width 8 height 10
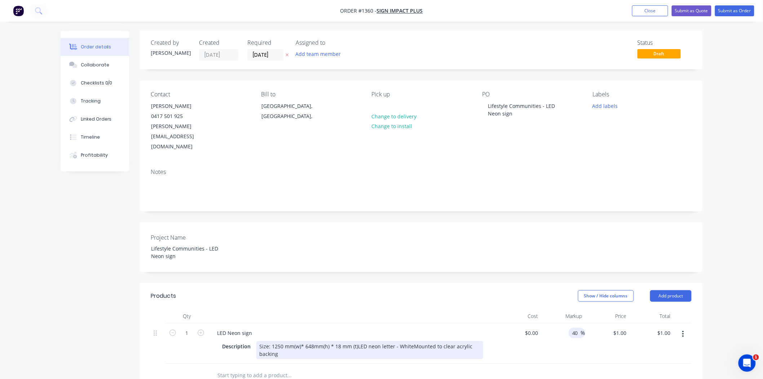
type input "40"
type input "$0.00"
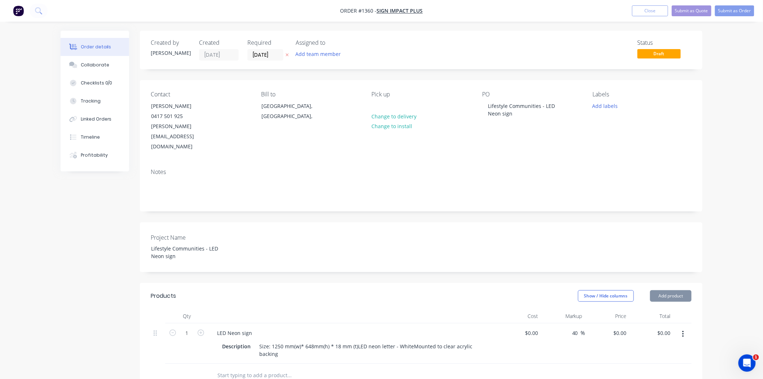
click at [355, 341] on div "Size: 1250 mm(w)* 648mm(h) * 18 mm (t)LED neon letter - WhiteMounted to clear a…" at bounding box center [369, 350] width 227 height 18
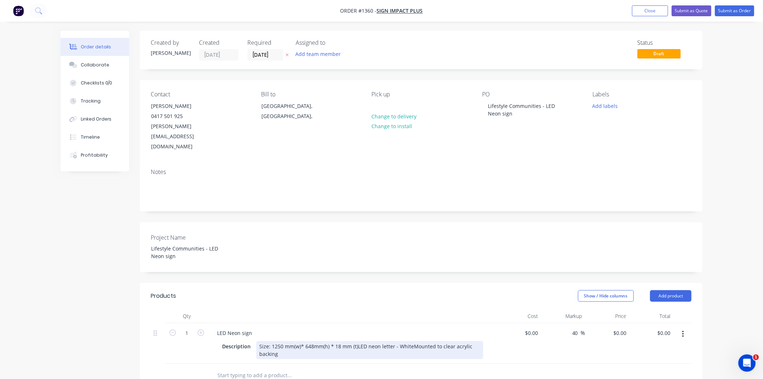
click at [355, 341] on div "Size: 1250 mm(w)* 648mm(h) * 18 mm (t)LED neon letter - WhiteMounted to clear a…" at bounding box center [369, 350] width 227 height 18
click at [314, 341] on div "Size: 1250 mm(w)* 648mm(h) * 18 mm (t) LED neon letter - WhiteMounted to clear …" at bounding box center [326, 350] width 140 height 18
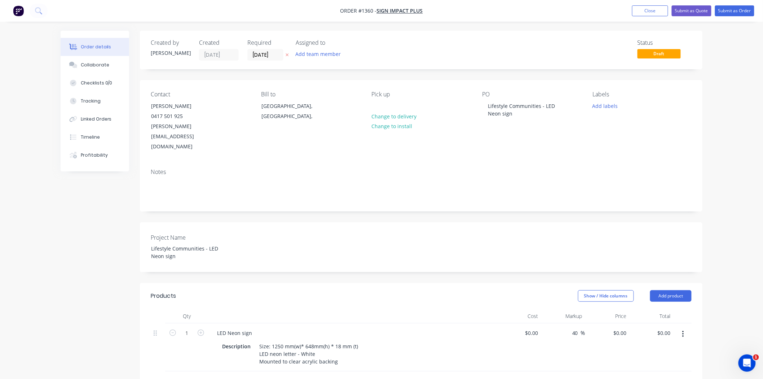
click at [446, 375] on div at bounding box center [338, 382] width 254 height 14
click at [527, 323] on div at bounding box center [519, 347] width 44 height 48
click at [527, 323] on div "$0.00 $0.00" at bounding box center [519, 347] width 44 height 48
click at [533, 327] on input "0" at bounding box center [533, 332] width 17 height 10
type input "$1,350.00"
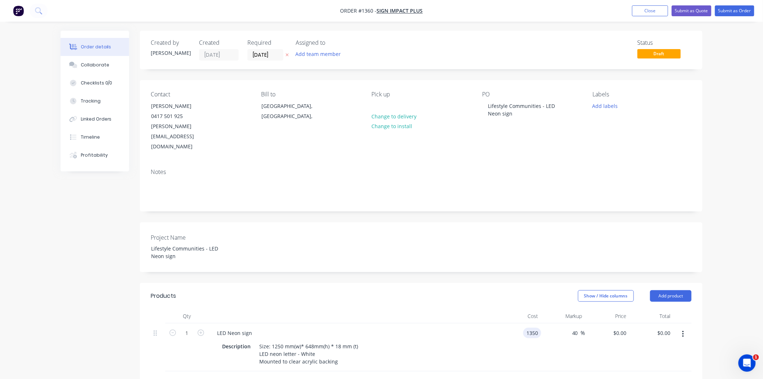
type input "$1,890.00"
click at [500, 337] on div "$1,350.00 $1,350.00" at bounding box center [519, 347] width 44 height 48
click at [691, 11] on button "Submit as Quote" at bounding box center [692, 10] width 40 height 11
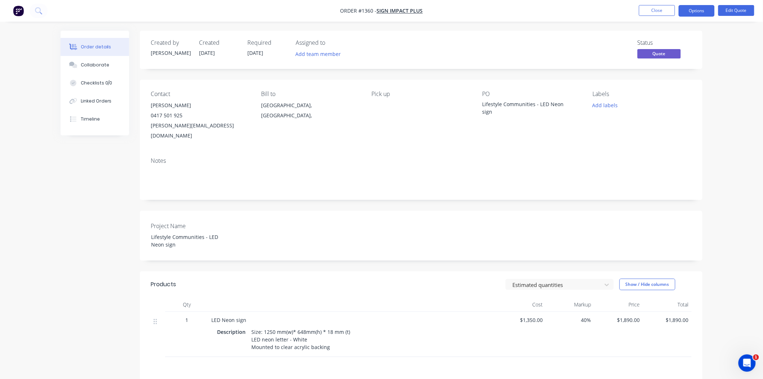
click at [691, 11] on button "Options" at bounding box center [697, 11] width 36 height 12
click at [666, 42] on div "Quote" at bounding box center [675, 44] width 66 height 10
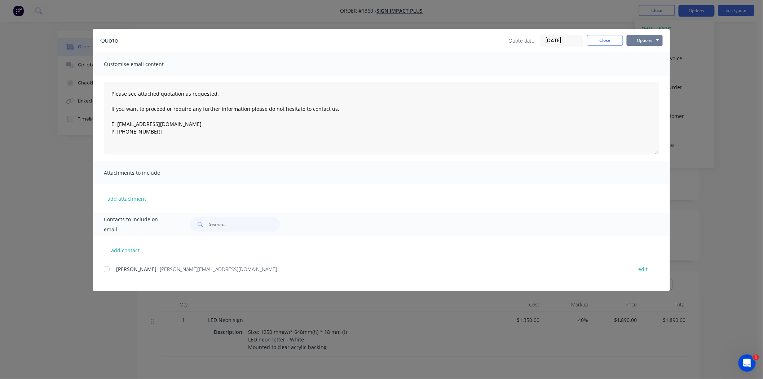
click at [654, 41] on button "Options" at bounding box center [645, 40] width 36 height 11
click at [642, 65] on button "Print" at bounding box center [650, 65] width 46 height 12
drag, startPoint x: 602, startPoint y: 41, endPoint x: 607, endPoint y: 41, distance: 5.1
click at [603, 41] on button "Close" at bounding box center [605, 40] width 36 height 11
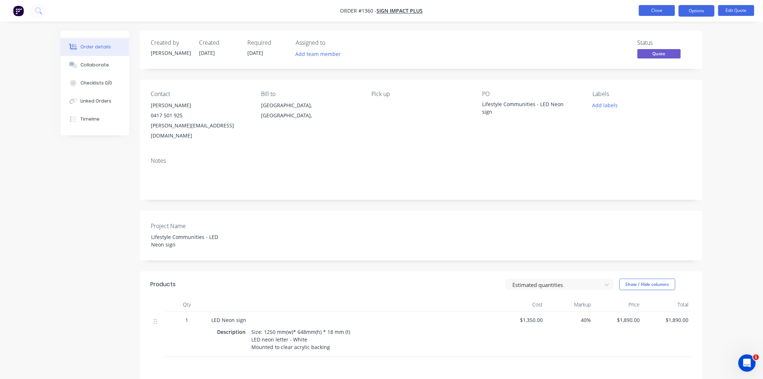
click at [657, 10] on button "Close" at bounding box center [657, 10] width 36 height 11
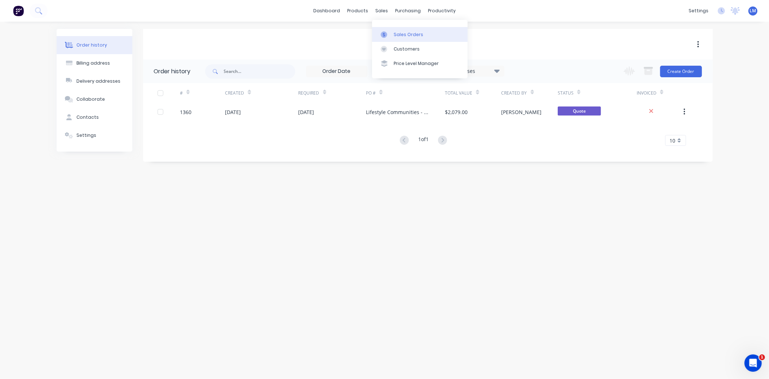
click at [404, 35] on div "Sales Orders" at bounding box center [409, 34] width 30 height 6
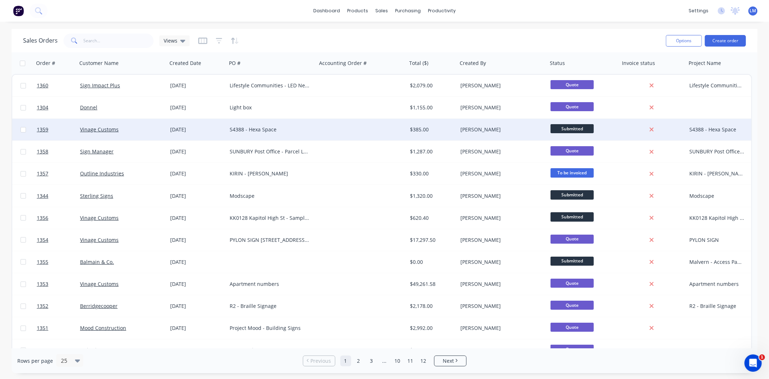
click at [324, 127] on div at bounding box center [362, 130] width 90 height 22
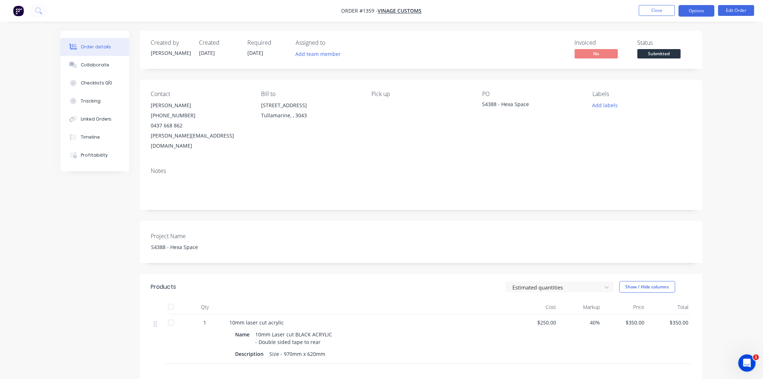
click at [702, 10] on button "Options" at bounding box center [697, 11] width 36 height 12
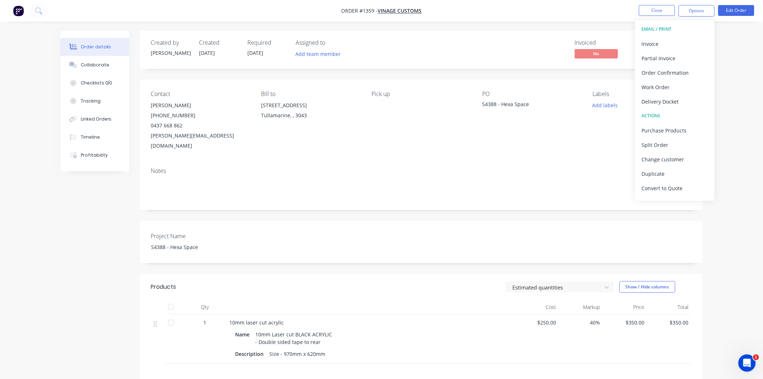
scroll to position [11, 0]
click at [664, 195] on div "Archive" at bounding box center [675, 191] width 66 height 10
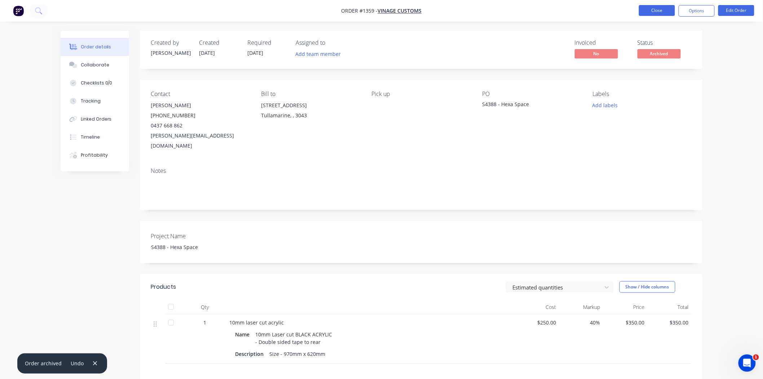
click at [661, 13] on button "Close" at bounding box center [657, 10] width 36 height 11
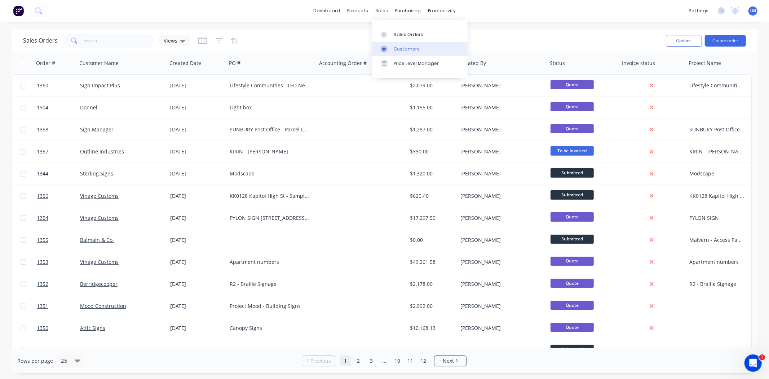
click at [406, 47] on div "Customers" at bounding box center [407, 49] width 26 height 6
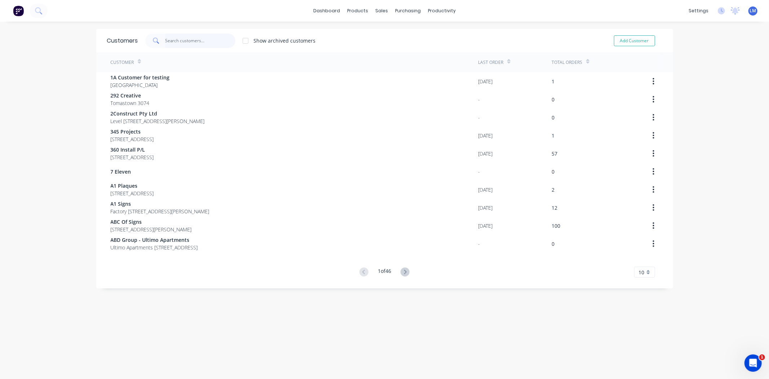
click at [186, 39] on input "text" at bounding box center [200, 41] width 70 height 14
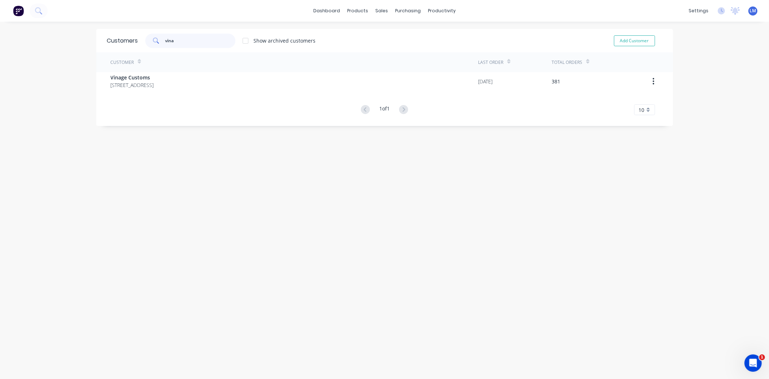
type input "vina"
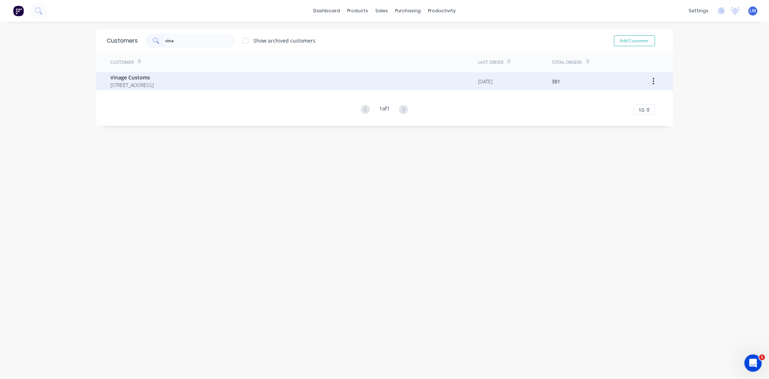
click at [154, 86] on span "[STREET_ADDRESS]" at bounding box center [132, 85] width 43 height 8
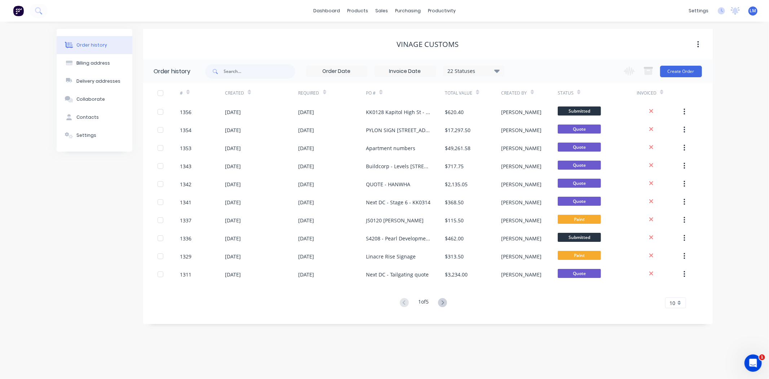
click at [496, 70] on icon at bounding box center [496, 70] width 5 height 3
click at [533, 154] on label at bounding box center [533, 154] width 0 height 0
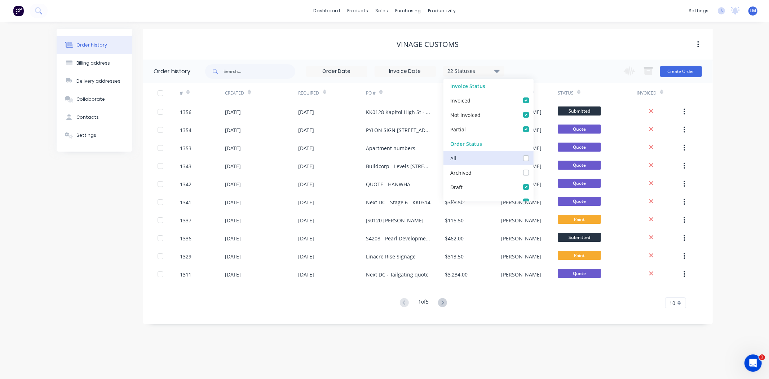
click at [533, 160] on input "checkbox" at bounding box center [536, 157] width 6 height 7
checkbox input "true"
click at [562, 56] on div "Vinage Customs" at bounding box center [428, 44] width 570 height 31
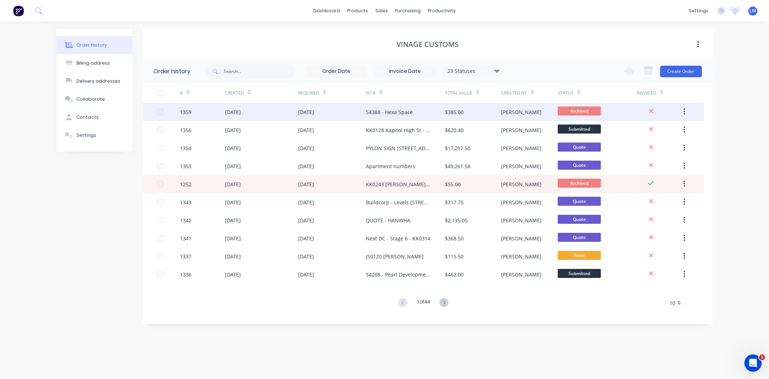
click at [435, 108] on div "S4388 - Hexa Space" at bounding box center [405, 112] width 79 height 18
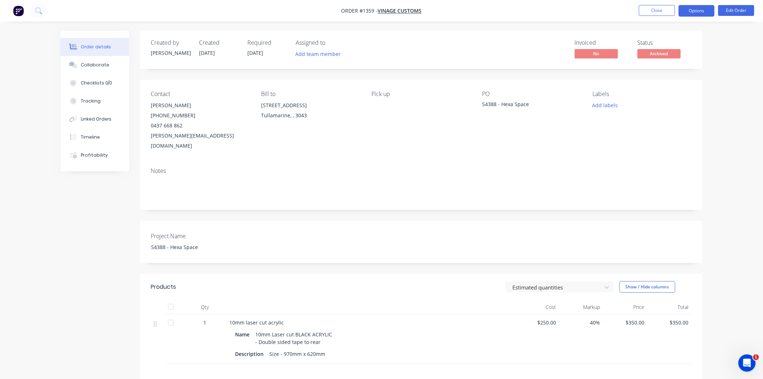
click at [696, 8] on button "Options" at bounding box center [697, 11] width 36 height 12
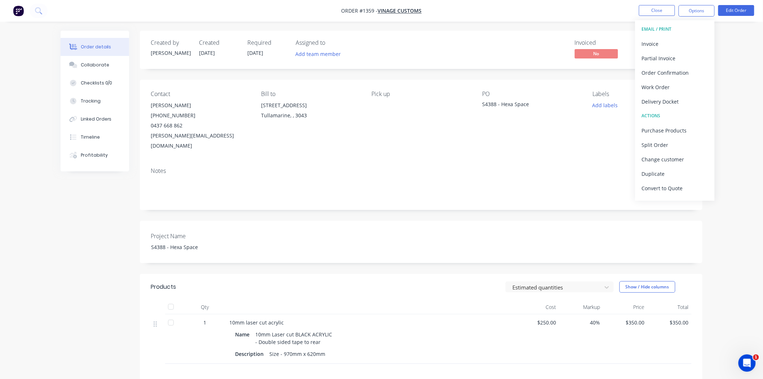
scroll to position [11, 0]
click at [668, 190] on div "Unarchive" at bounding box center [675, 191] width 66 height 10
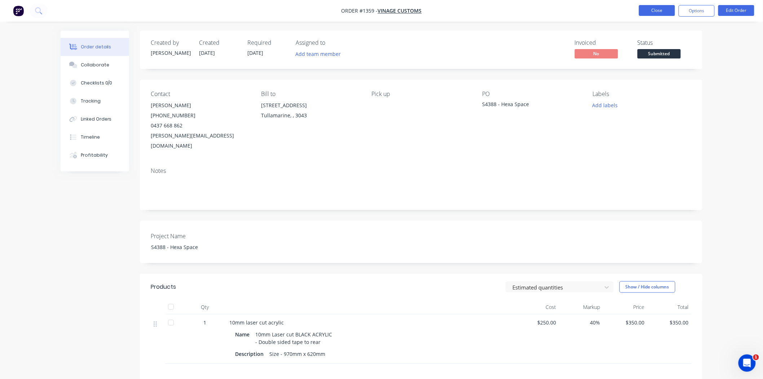
click at [647, 12] on button "Close" at bounding box center [657, 10] width 36 height 11
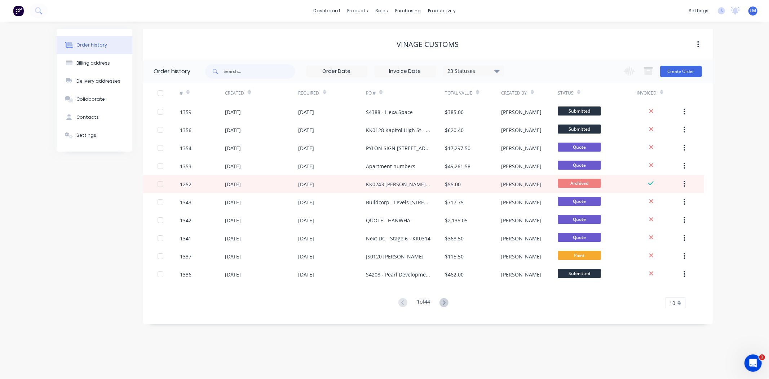
click at [518, 36] on div "Vinage Customs" at bounding box center [428, 44] width 570 height 31
click at [327, 13] on link "dashboard" at bounding box center [327, 10] width 34 height 11
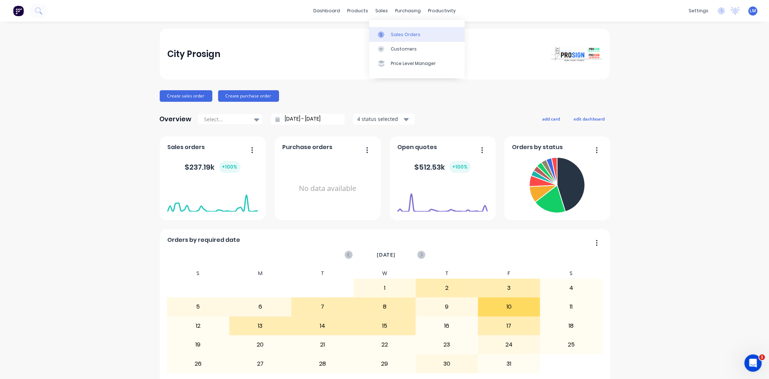
click at [398, 34] on div "Sales Orders" at bounding box center [406, 34] width 30 height 6
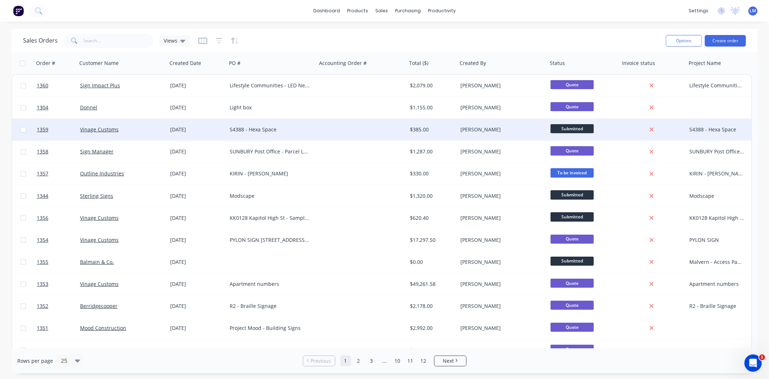
click at [336, 135] on div at bounding box center [362, 130] width 90 height 22
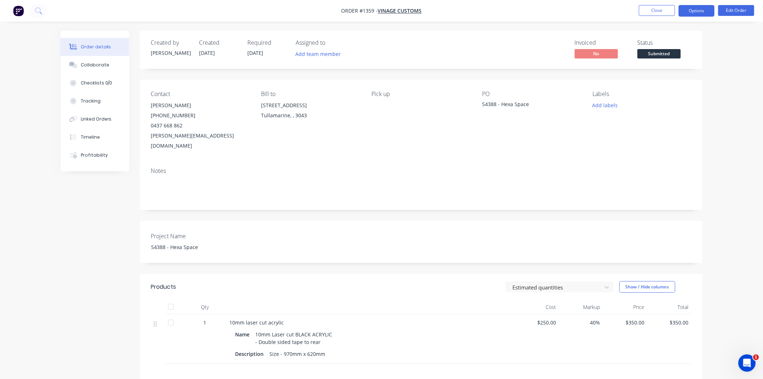
click at [691, 11] on button "Options" at bounding box center [697, 11] width 36 height 12
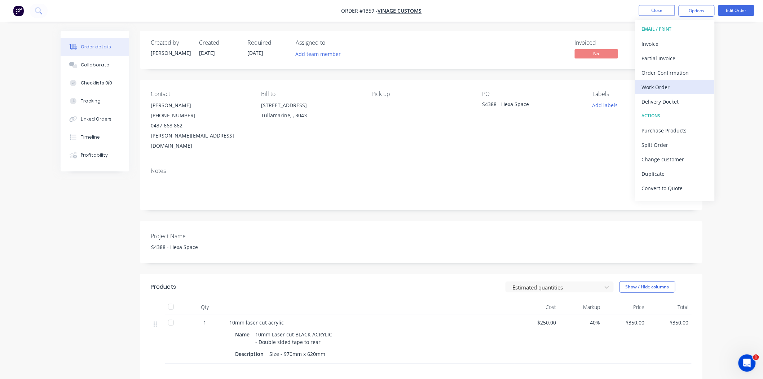
click at [673, 88] on div "Work Order" at bounding box center [675, 87] width 66 height 10
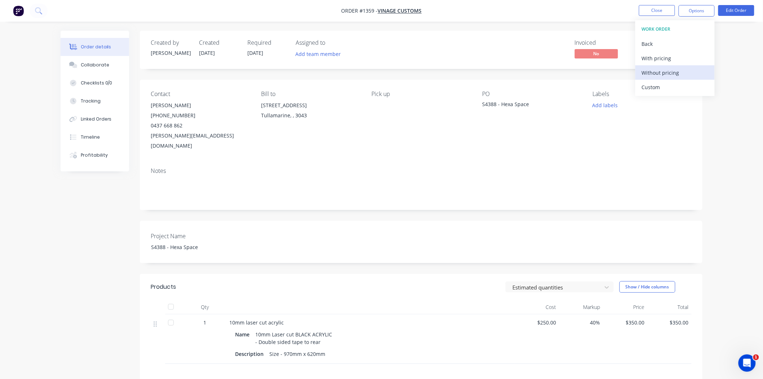
click at [669, 72] on div "Without pricing" at bounding box center [675, 72] width 66 height 10
